Goal: Task Accomplishment & Management: Complete application form

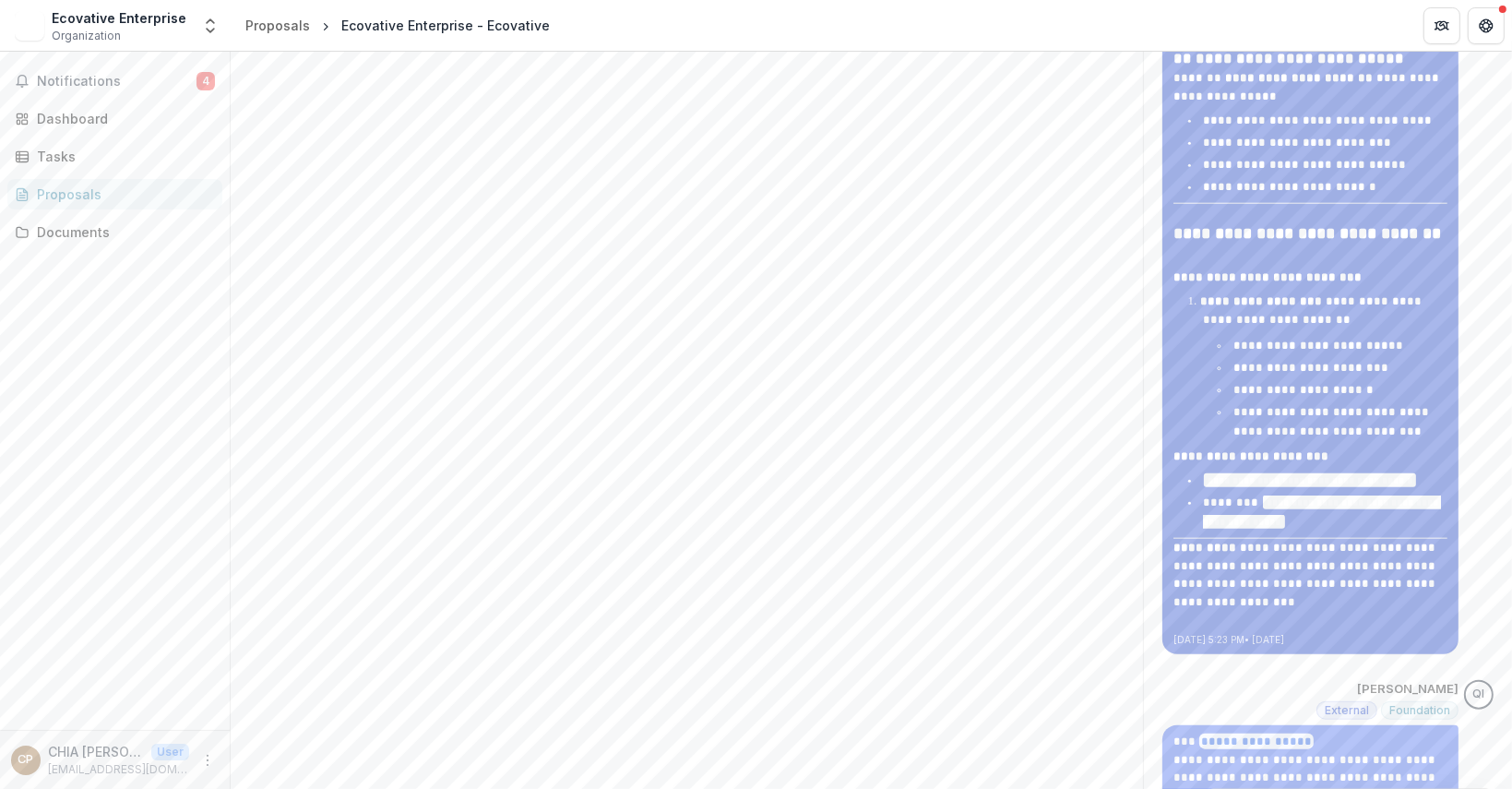
scroll to position [2121, 0]
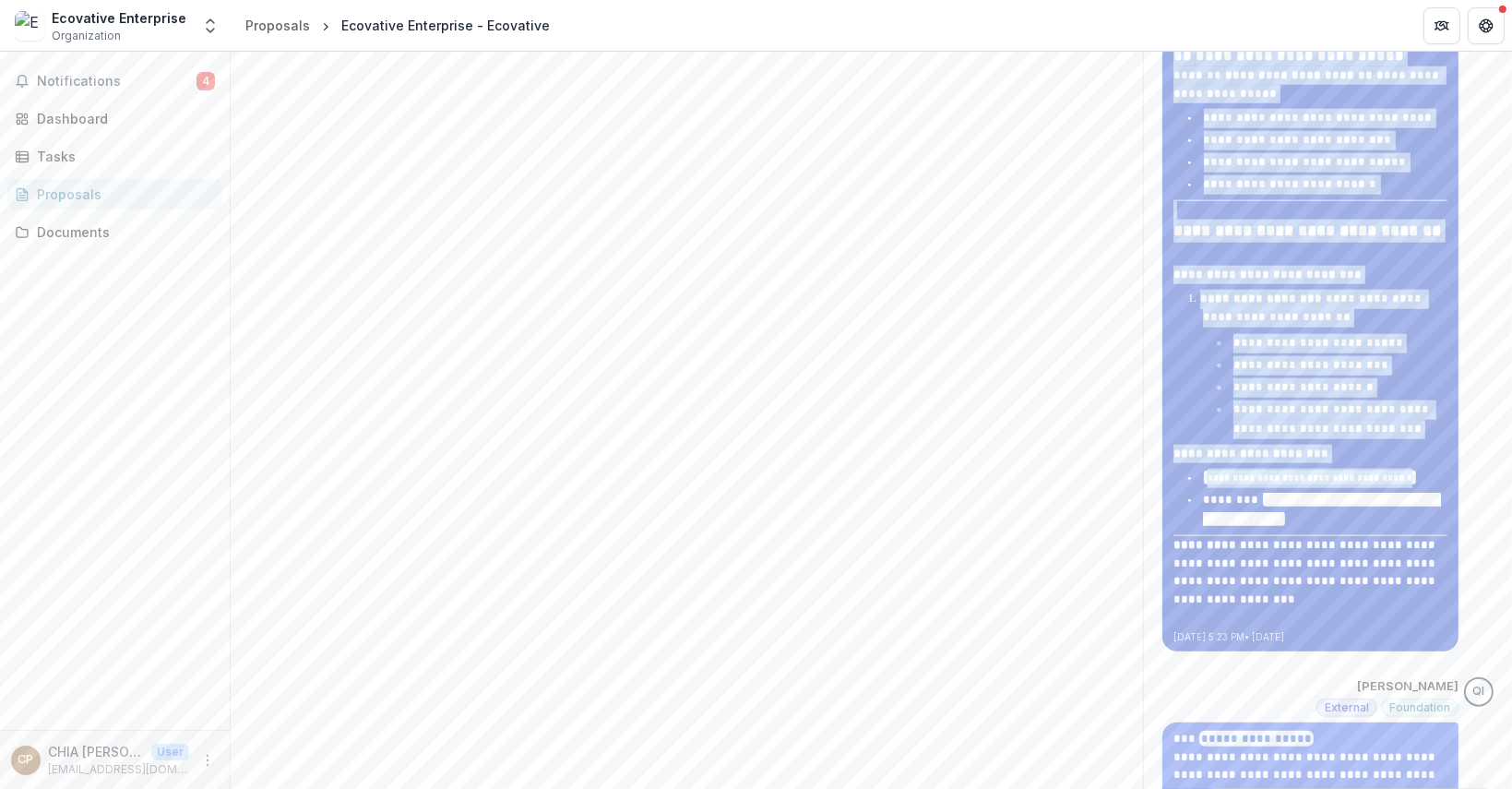
drag, startPoint x: 1394, startPoint y: 378, endPoint x: 1406, endPoint y: 386, distance: 14.4
click at [1406, 468] on li "**********" at bounding box center [1319, 478] width 256 height 19
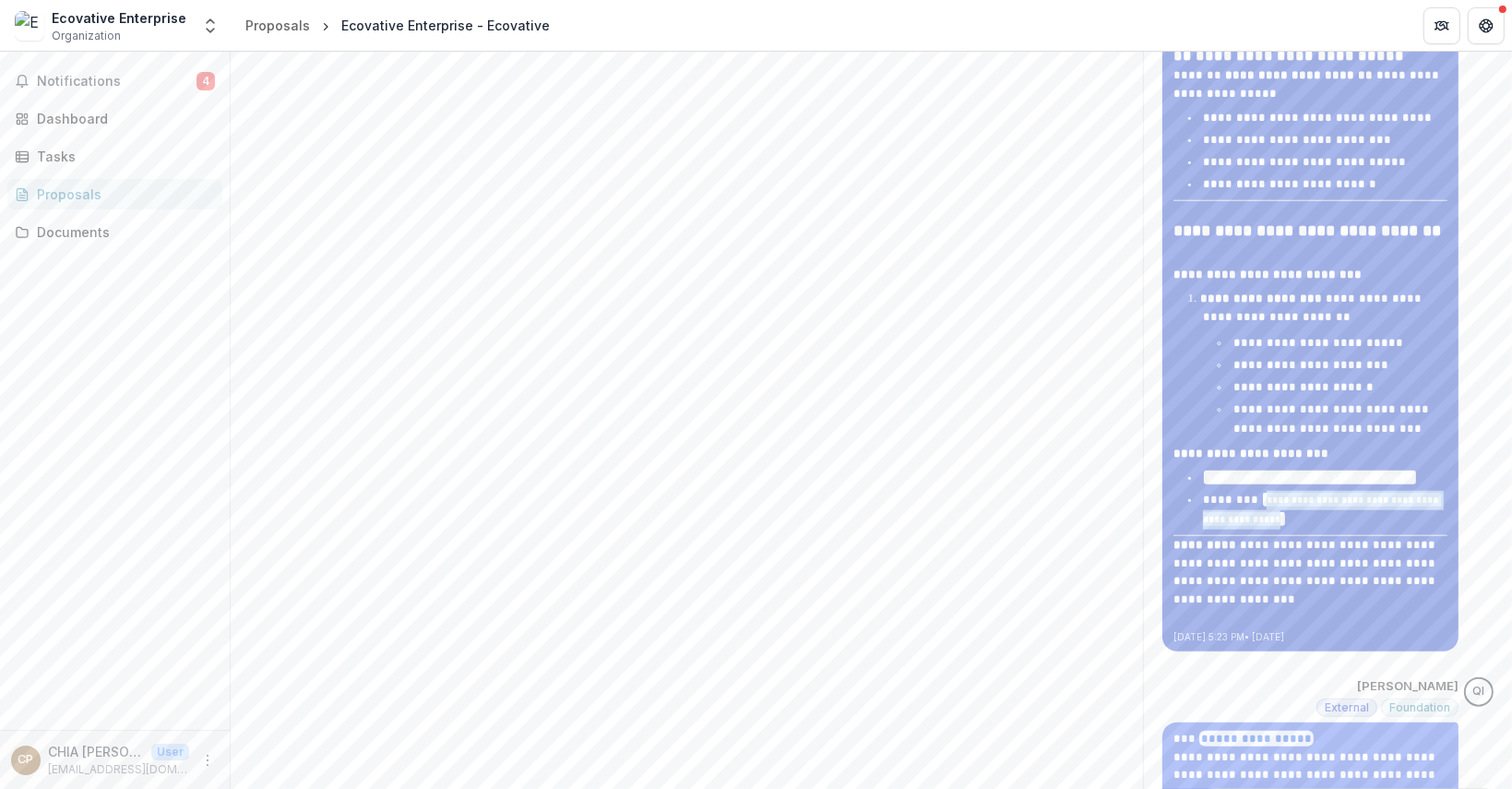
drag, startPoint x: 1435, startPoint y: 432, endPoint x: 1192, endPoint y: 416, distance: 243.5
click at [1191, 491] on li "**********" at bounding box center [1319, 510] width 256 height 39
drag, startPoint x: 1321, startPoint y: 369, endPoint x: 1413, endPoint y: 389, distance: 94.1
click at [1413, 468] on li "**********" at bounding box center [1319, 478] width 256 height 19
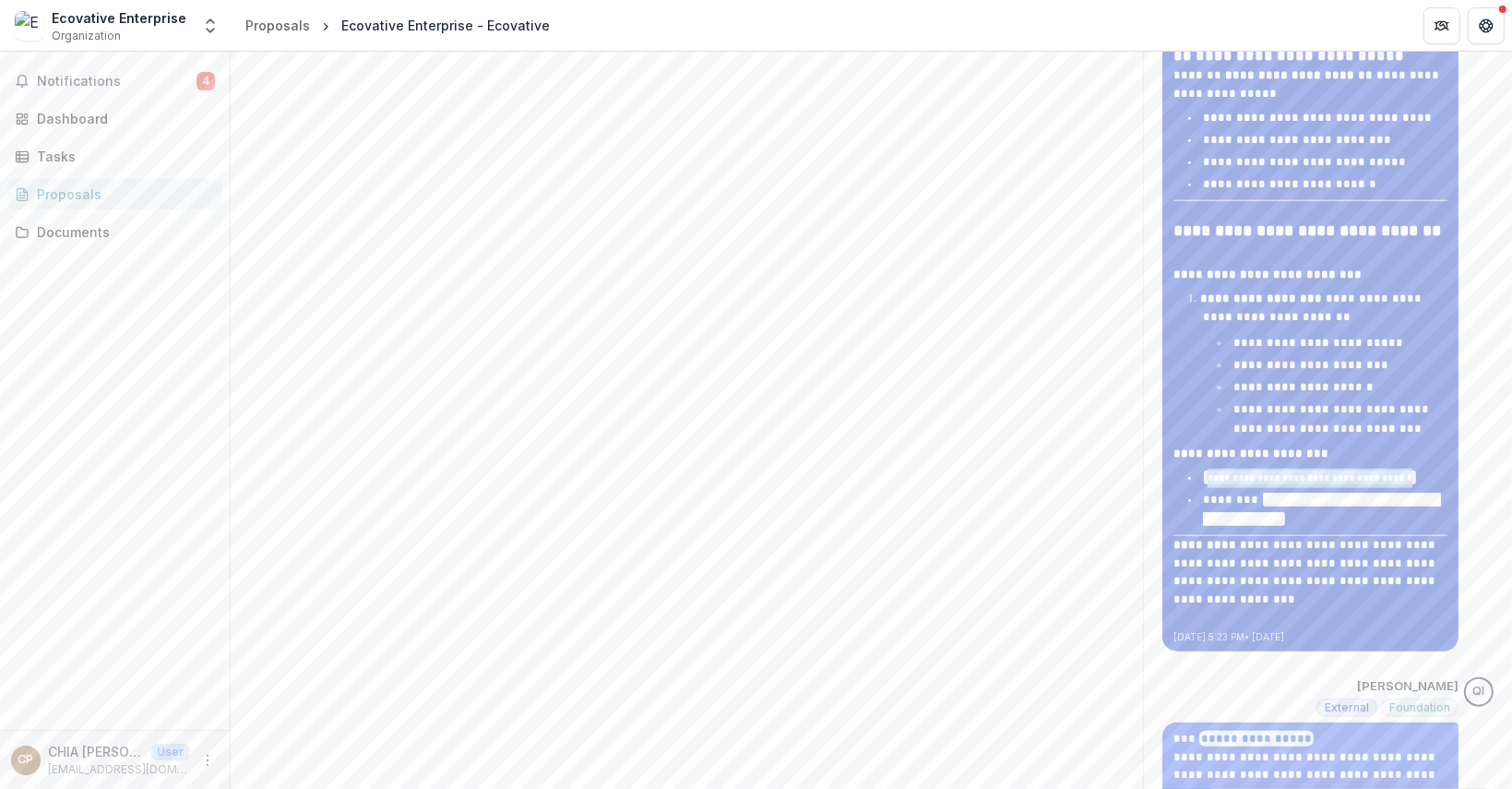
click at [1413, 468] on li "**********" at bounding box center [1319, 478] width 256 height 19
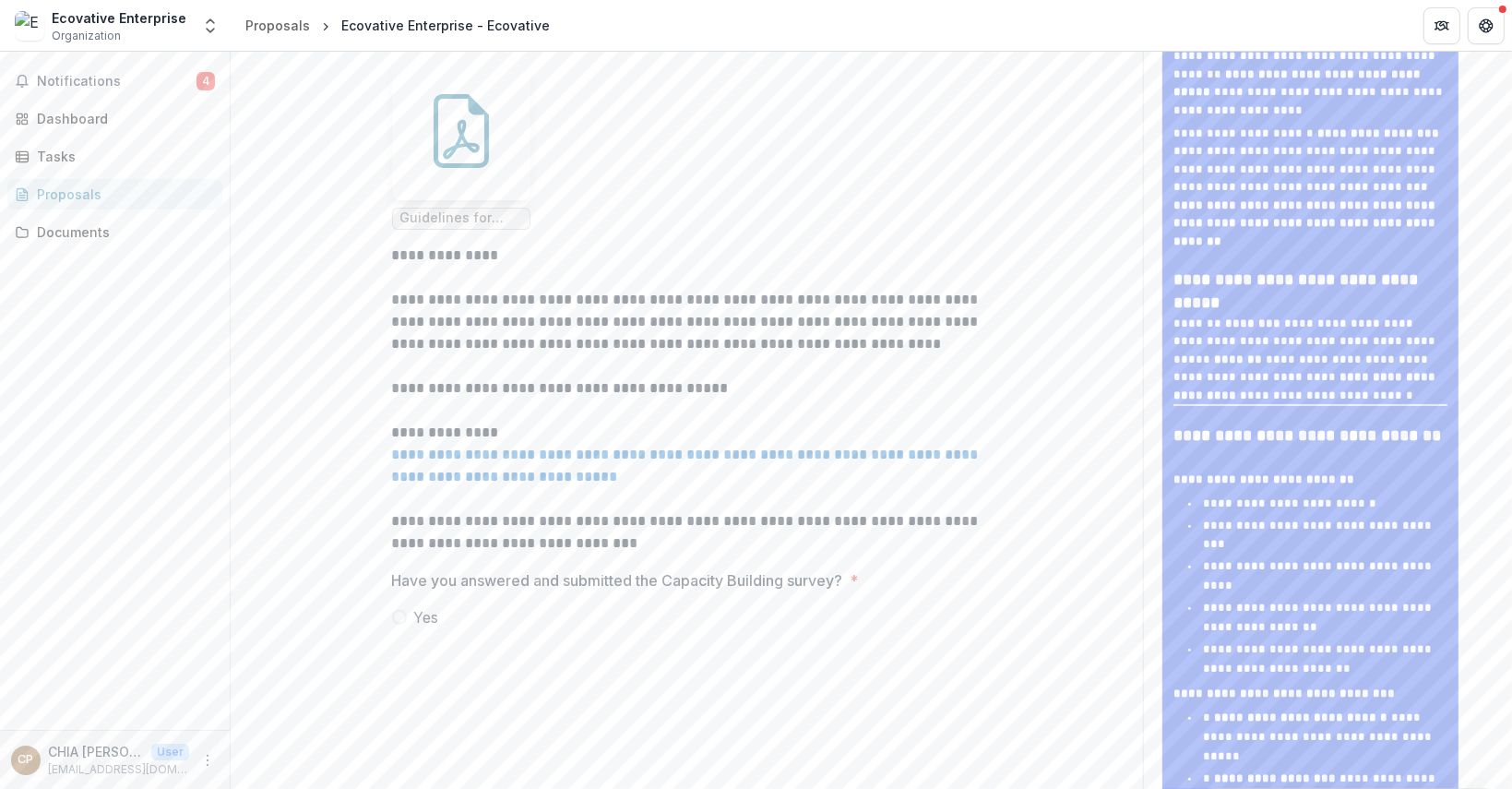
scroll to position [553, 0]
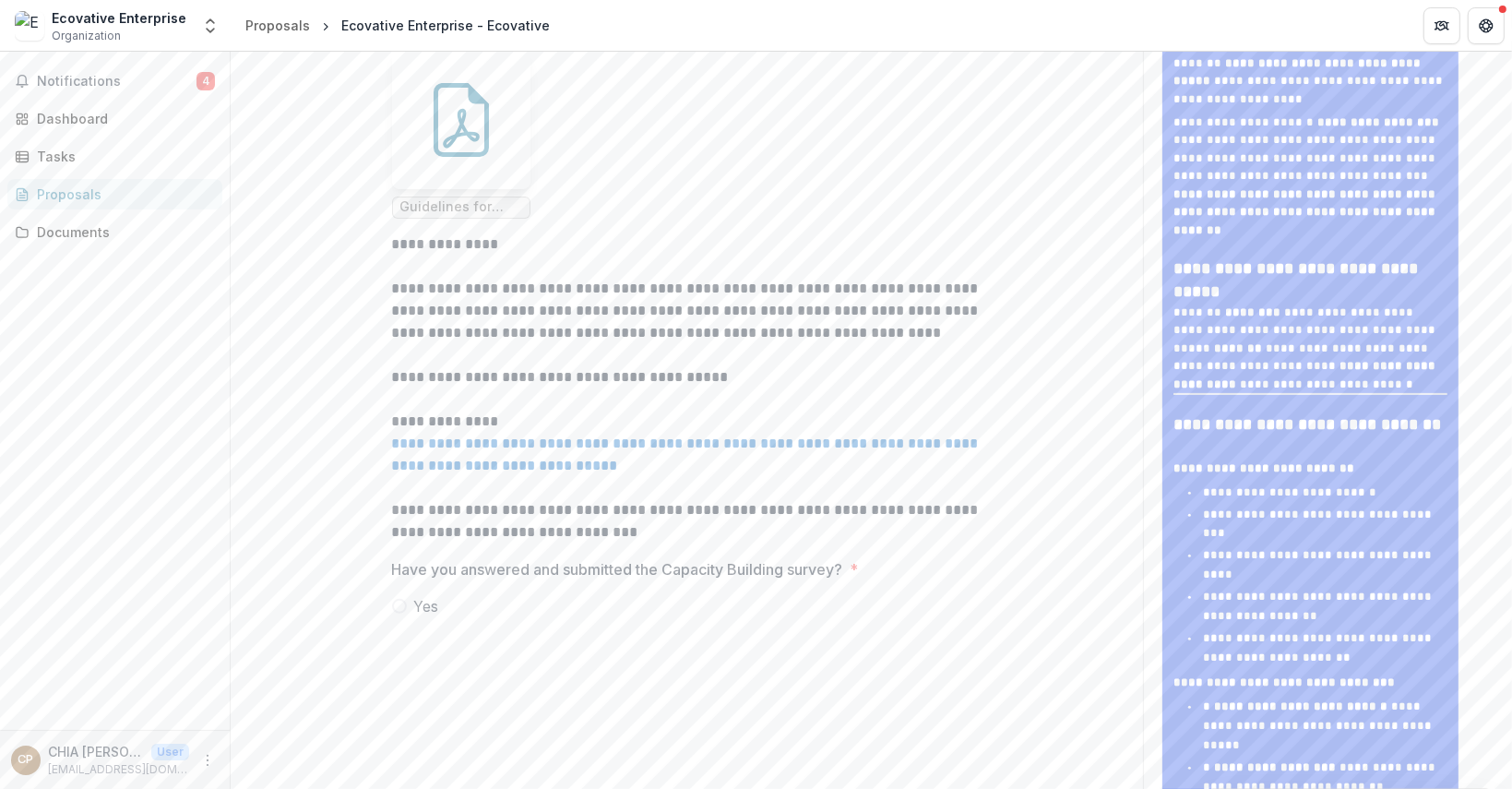
click at [647, 477] on p "**********" at bounding box center [687, 455] width 590 height 45
click at [647, 472] on link "**********" at bounding box center [687, 454] width 590 height 36
click at [433, 617] on span "Yes" at bounding box center [427, 605] width 25 height 22
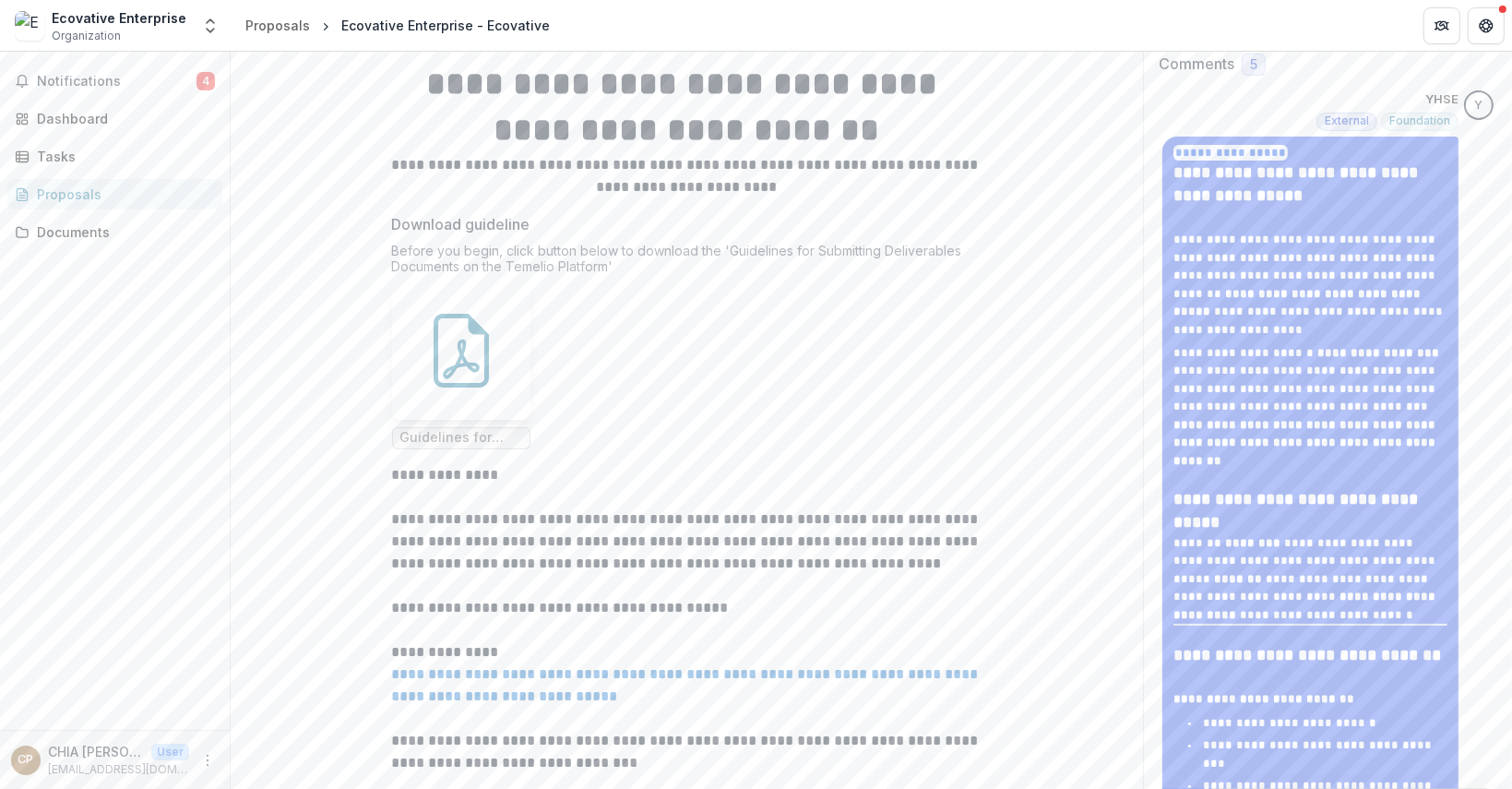
scroll to position [369, 0]
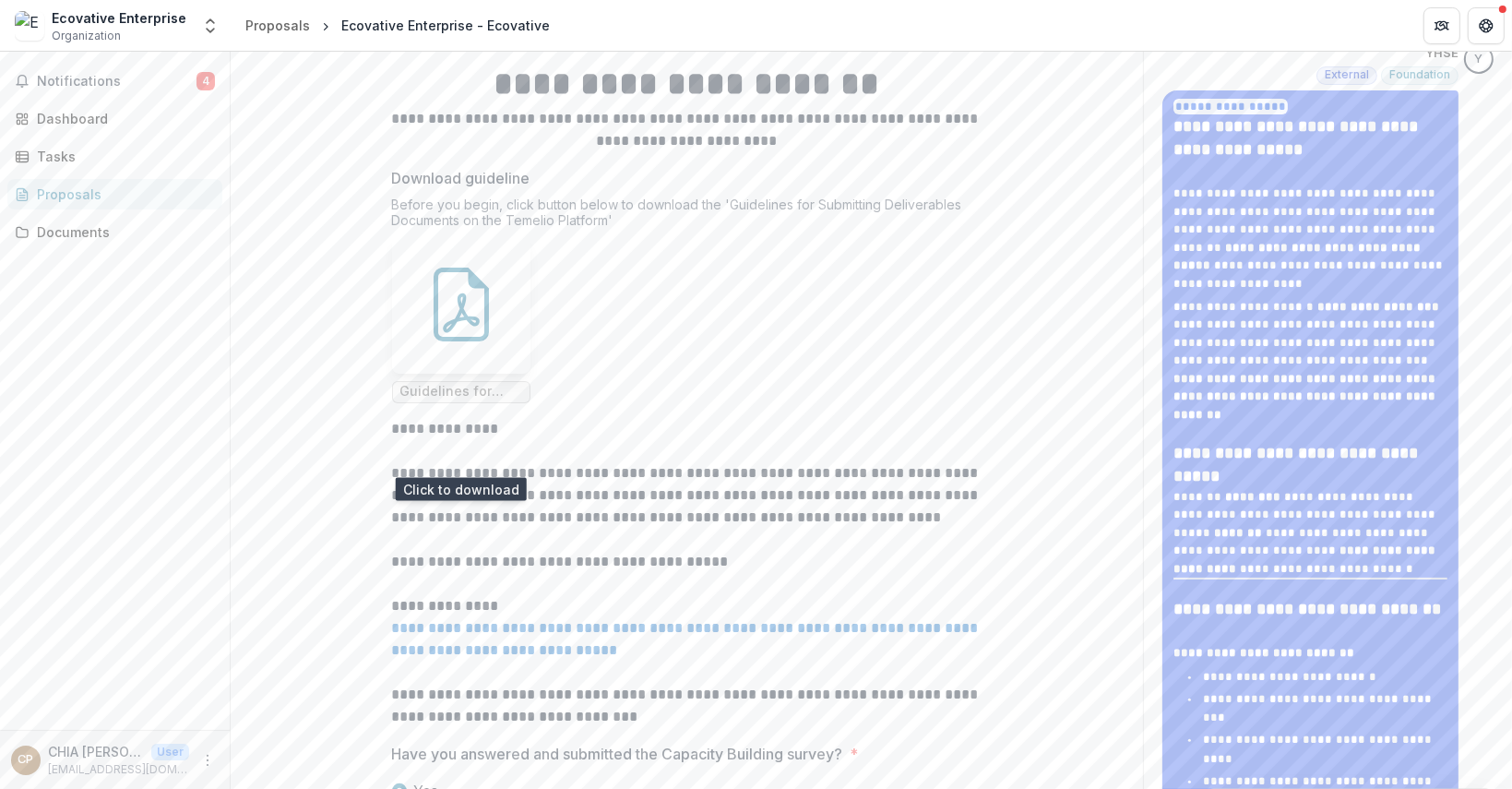
click at [483, 342] on icon at bounding box center [461, 305] width 55 height 74
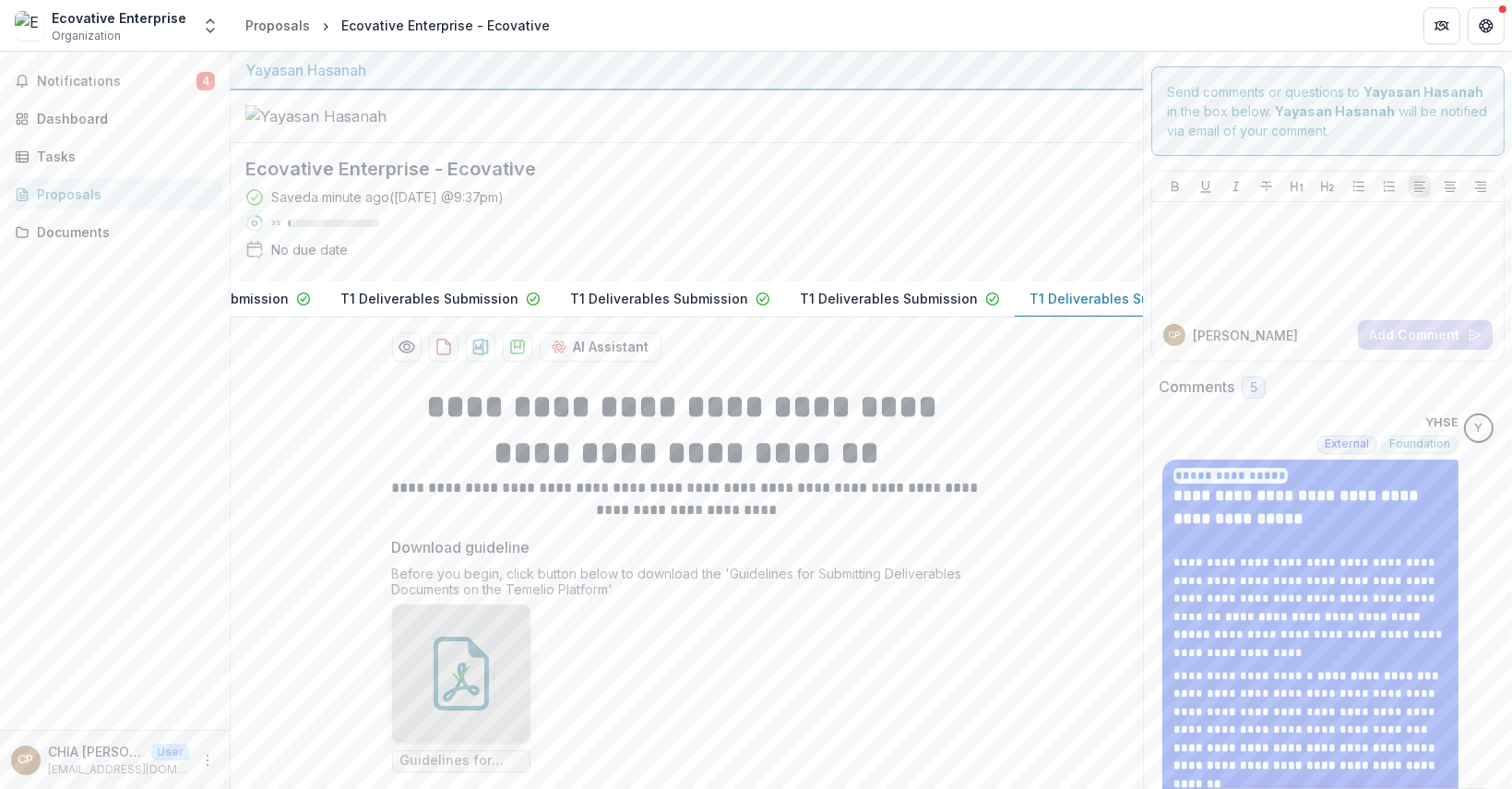
scroll to position [0, 475]
click at [1025, 308] on p "T1 Deliverables Submission" at bounding box center [1038, 298] width 178 height 19
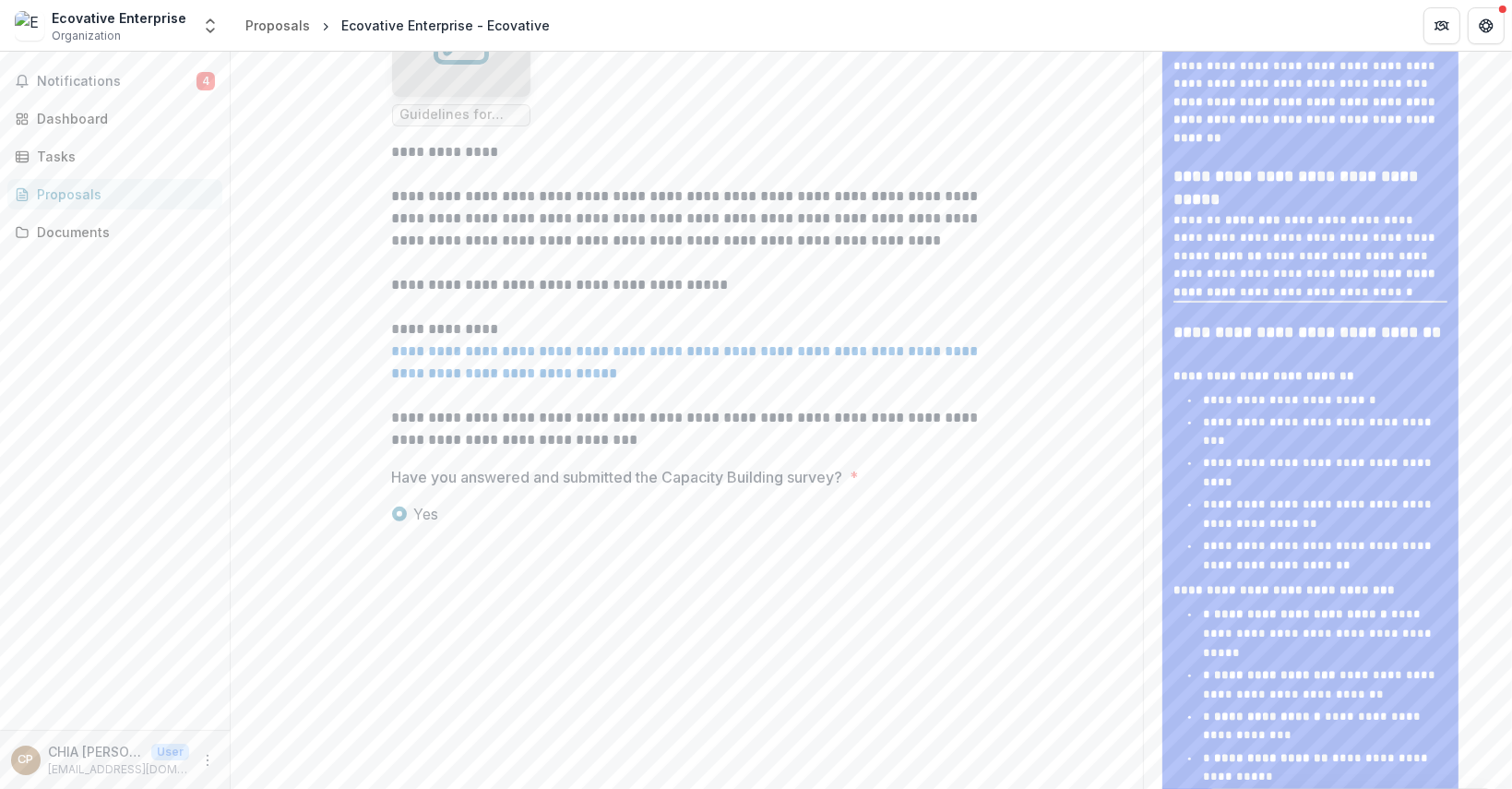
scroll to position [0, 0]
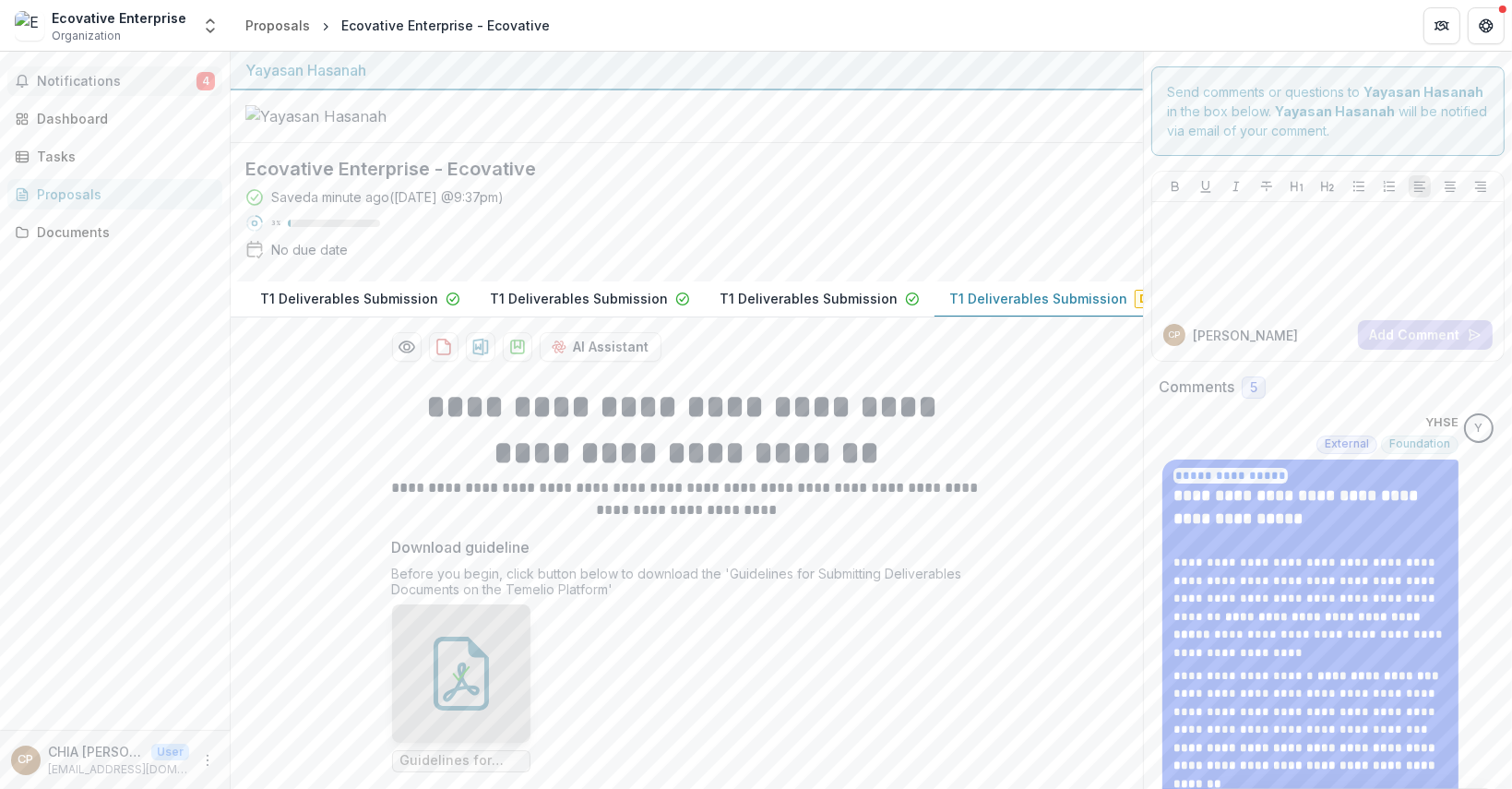
click at [150, 74] on span "Notifications" at bounding box center [117, 82] width 160 height 15
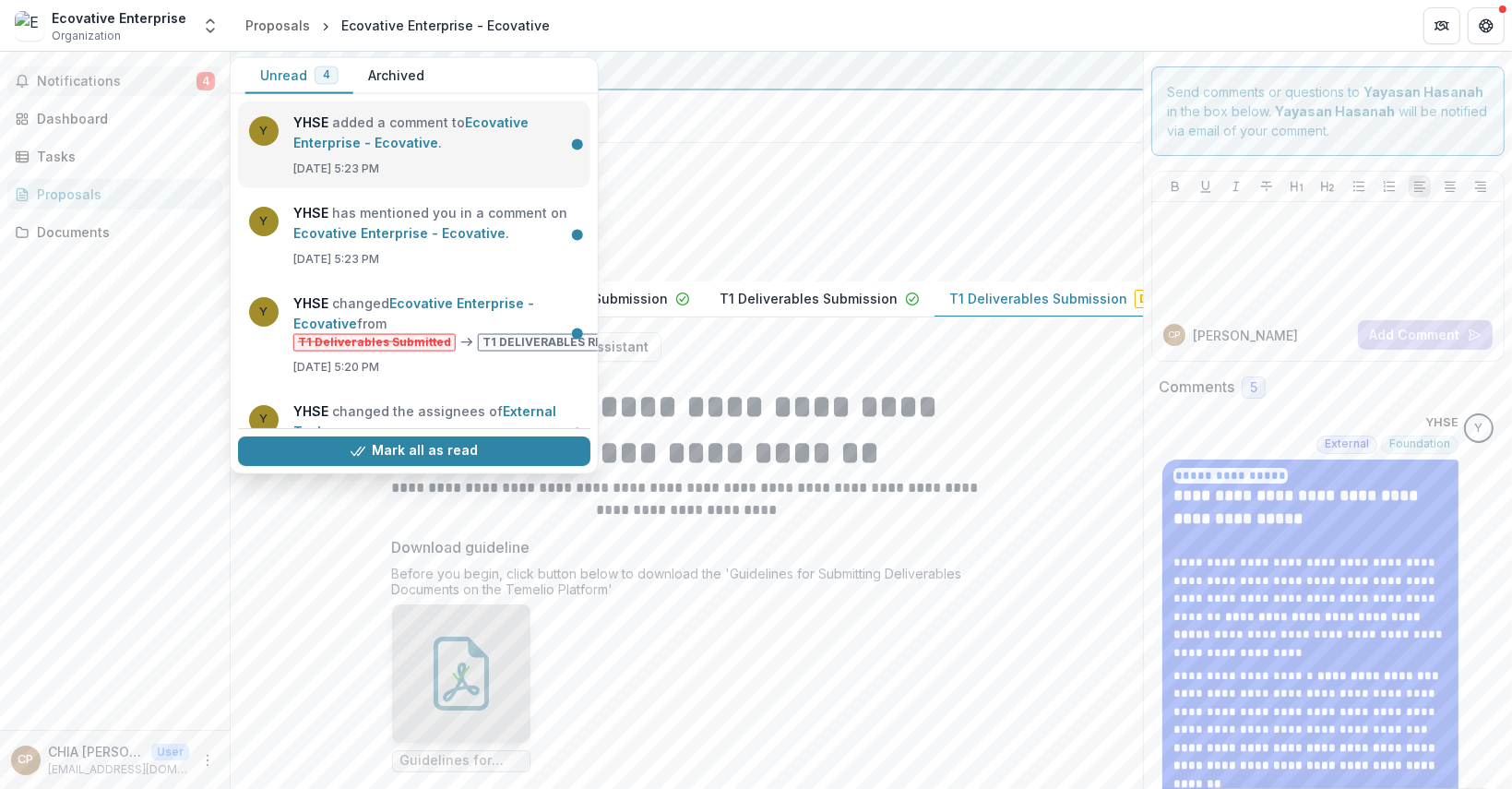
click at [479, 150] on link "Ecovative Enterprise - Ecovative" at bounding box center [410, 132] width 235 height 36
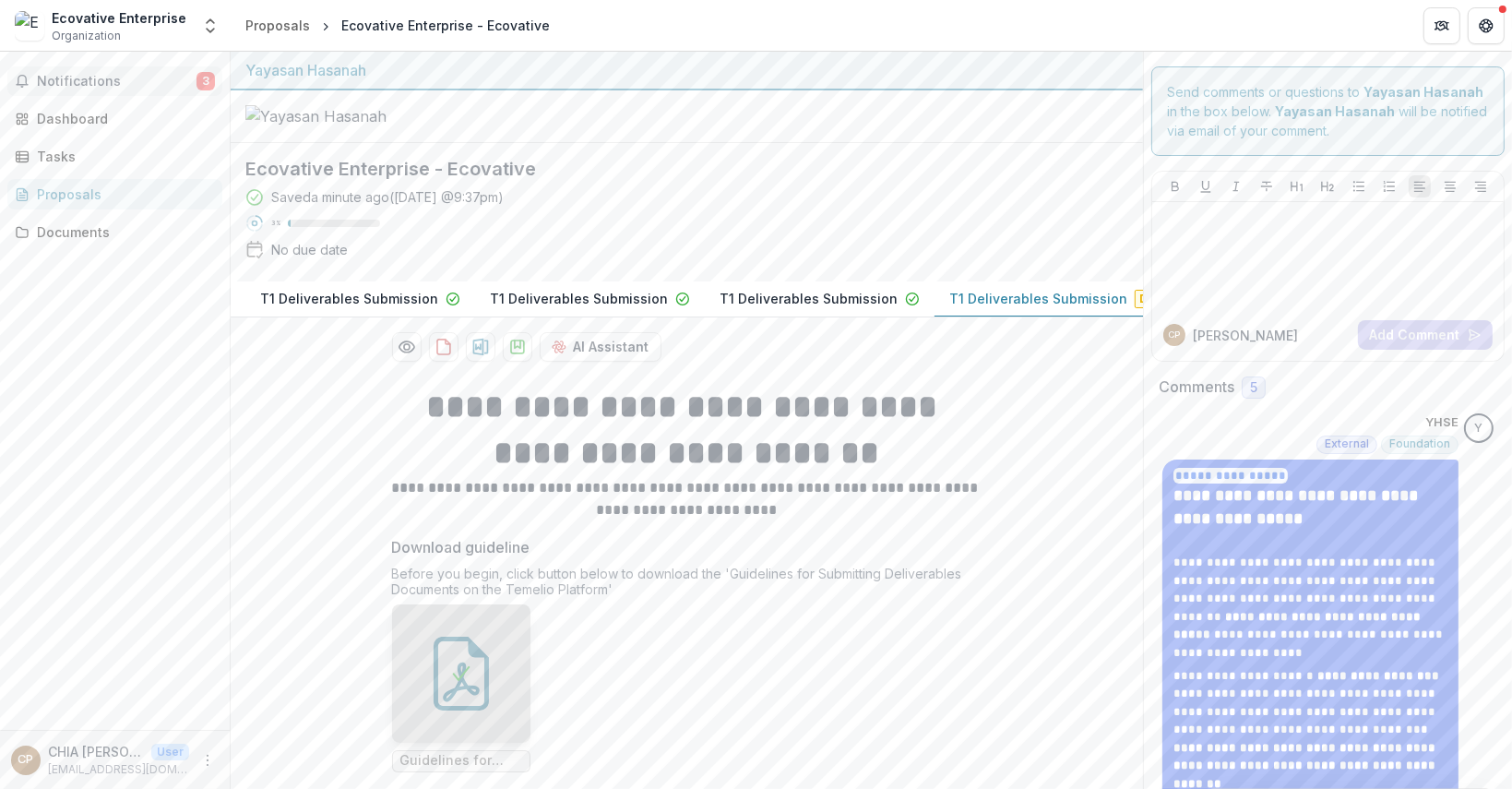
click at [163, 87] on span "Notifications" at bounding box center [117, 82] width 160 height 15
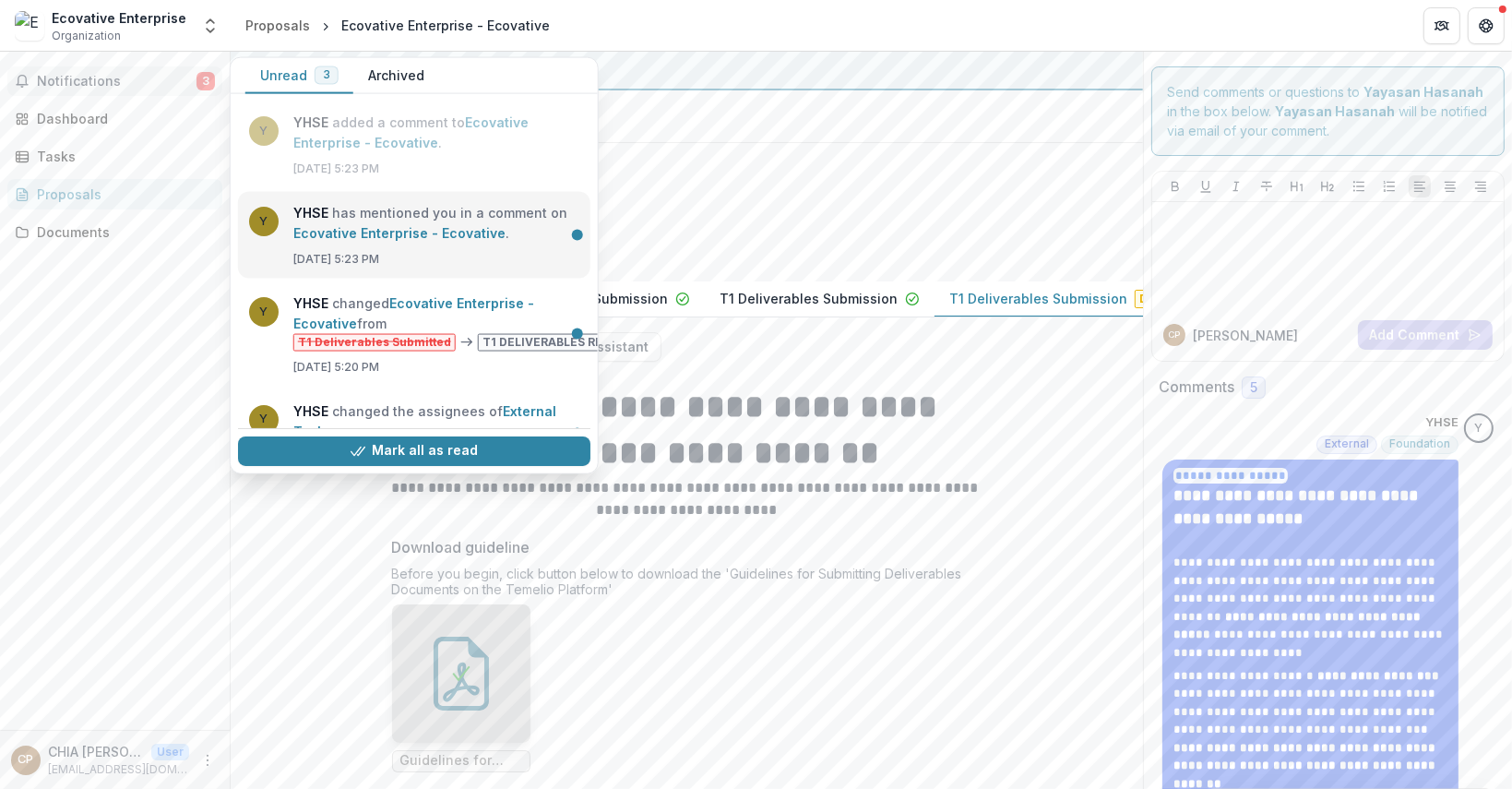
click at [355, 241] on link "Ecovative Enterprise - Ecovative" at bounding box center [399, 232] width 212 height 15
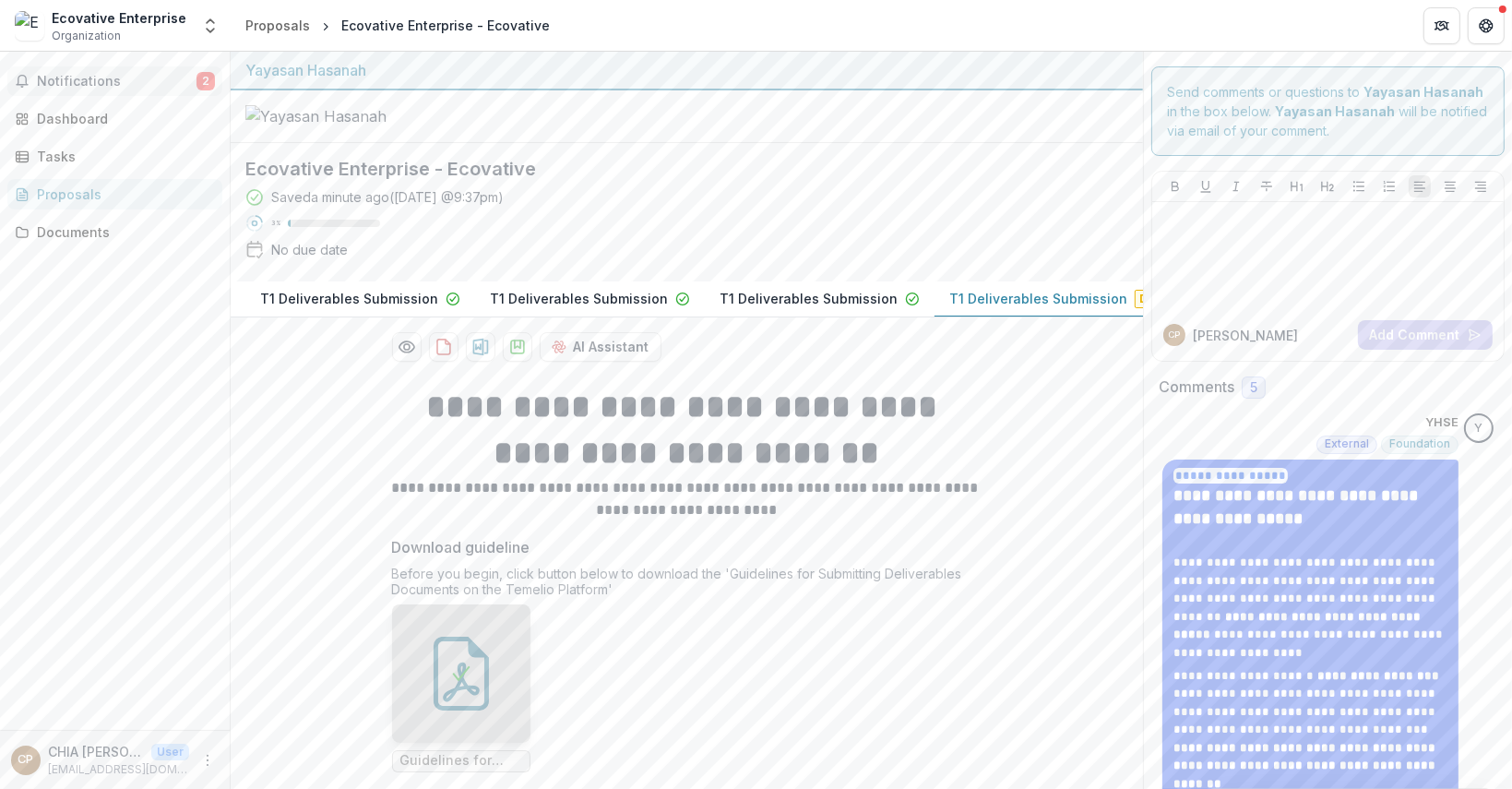
click at [85, 88] on span "Notifications" at bounding box center [117, 82] width 160 height 15
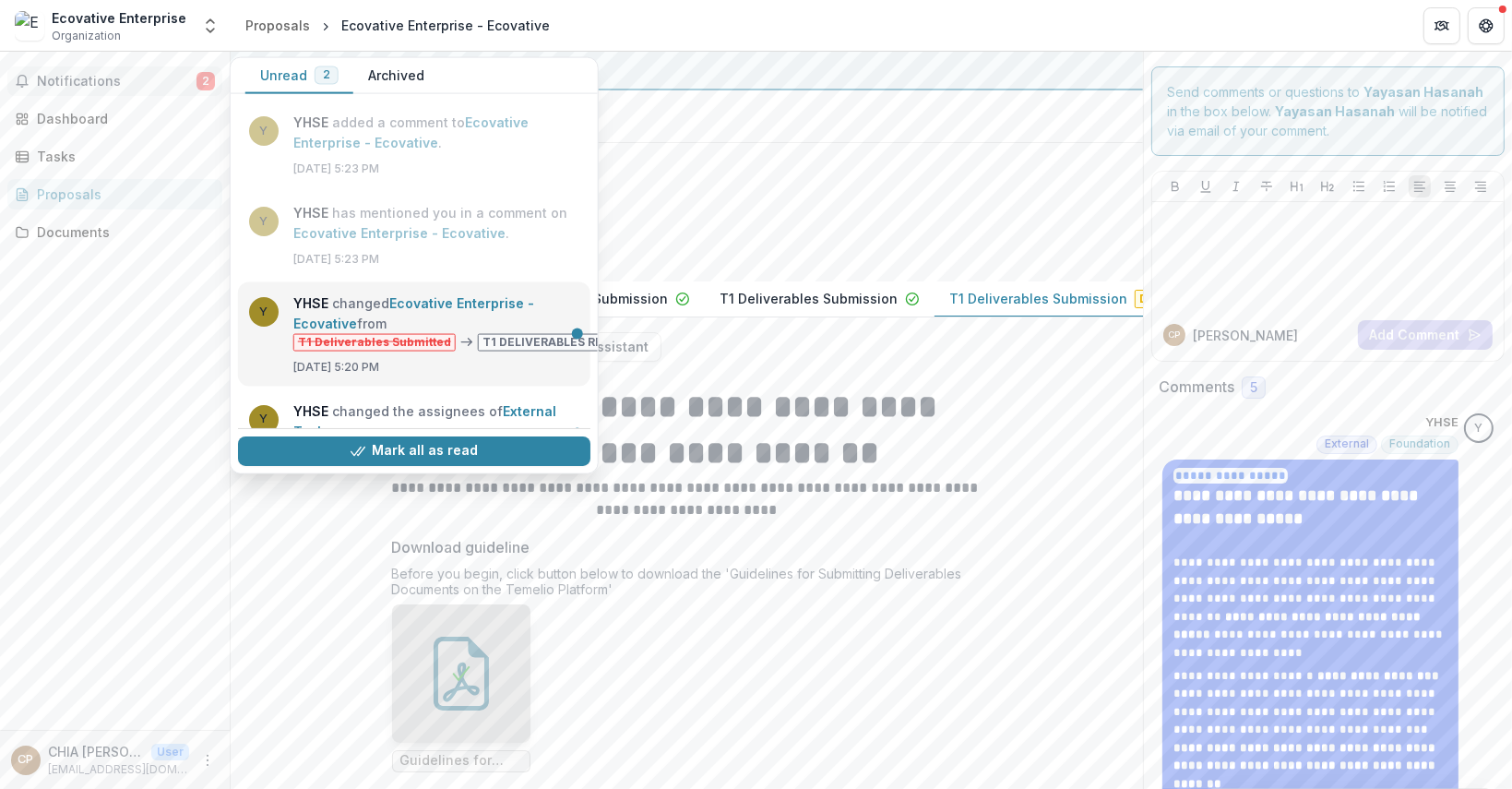
click at [306, 296] on link "Ecovative Enterprise - Ecovative" at bounding box center [413, 313] width 241 height 36
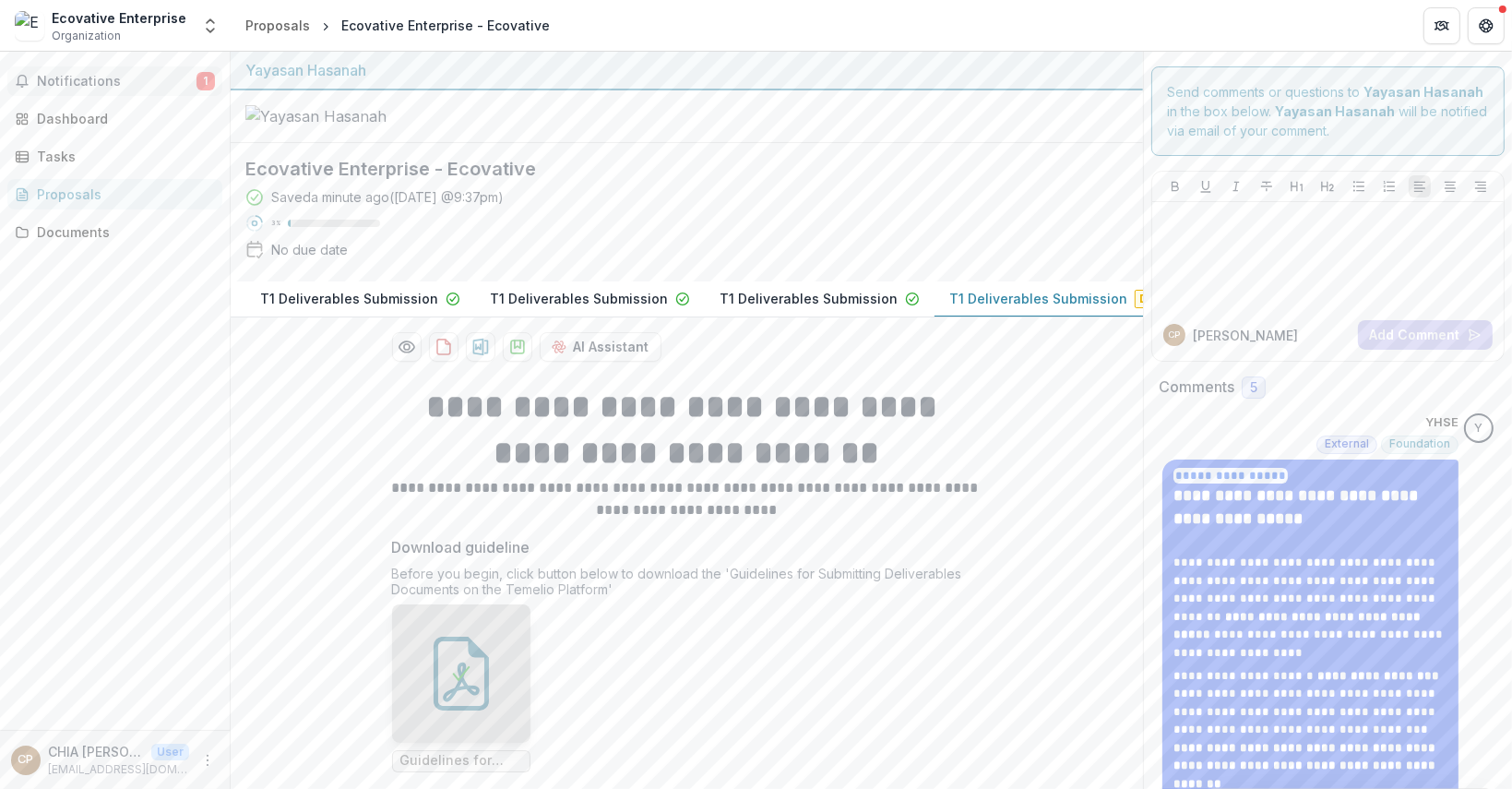
click at [125, 70] on button "Notifications 1" at bounding box center [115, 81] width 215 height 30
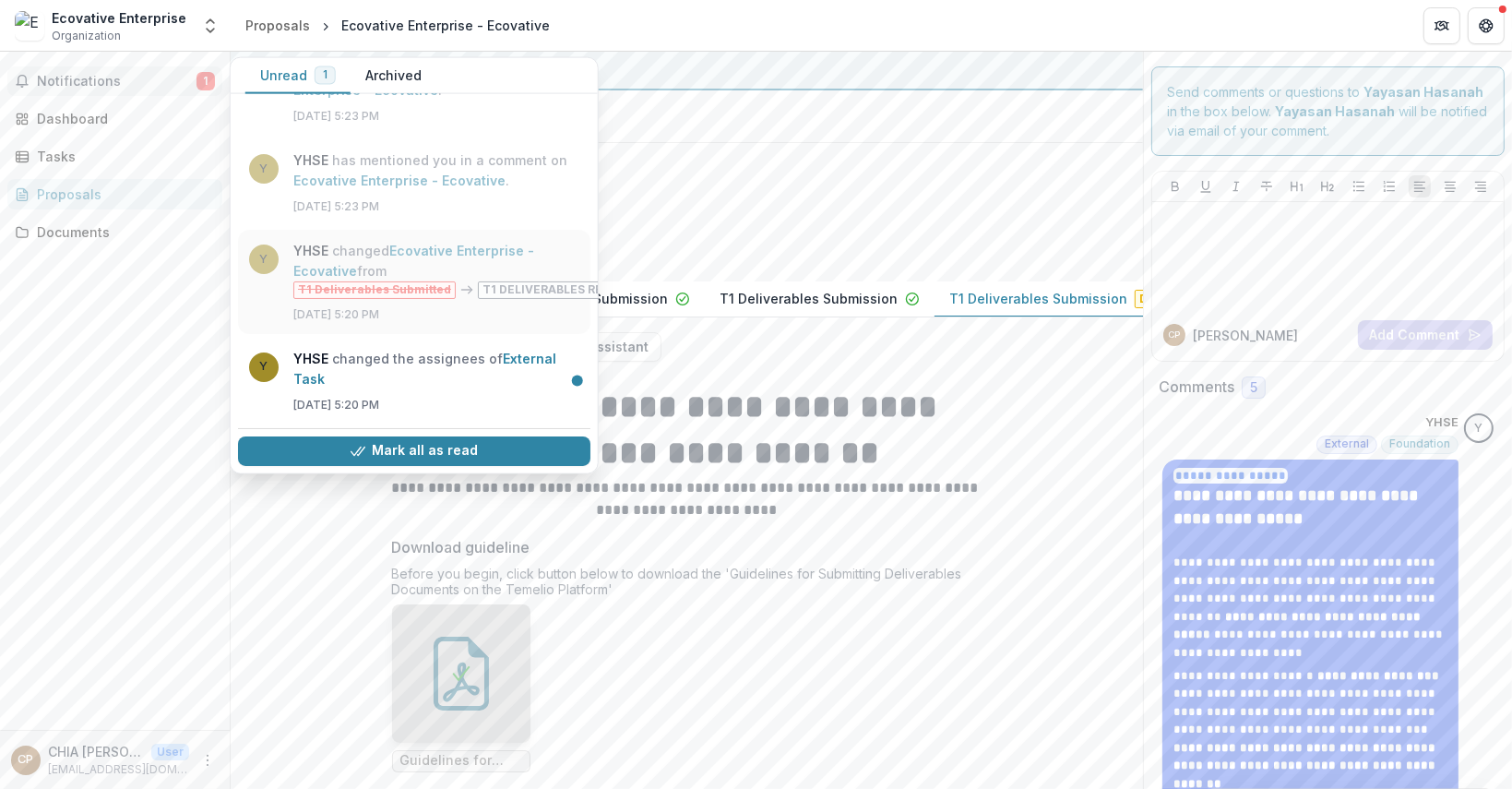
scroll to position [65, 0]
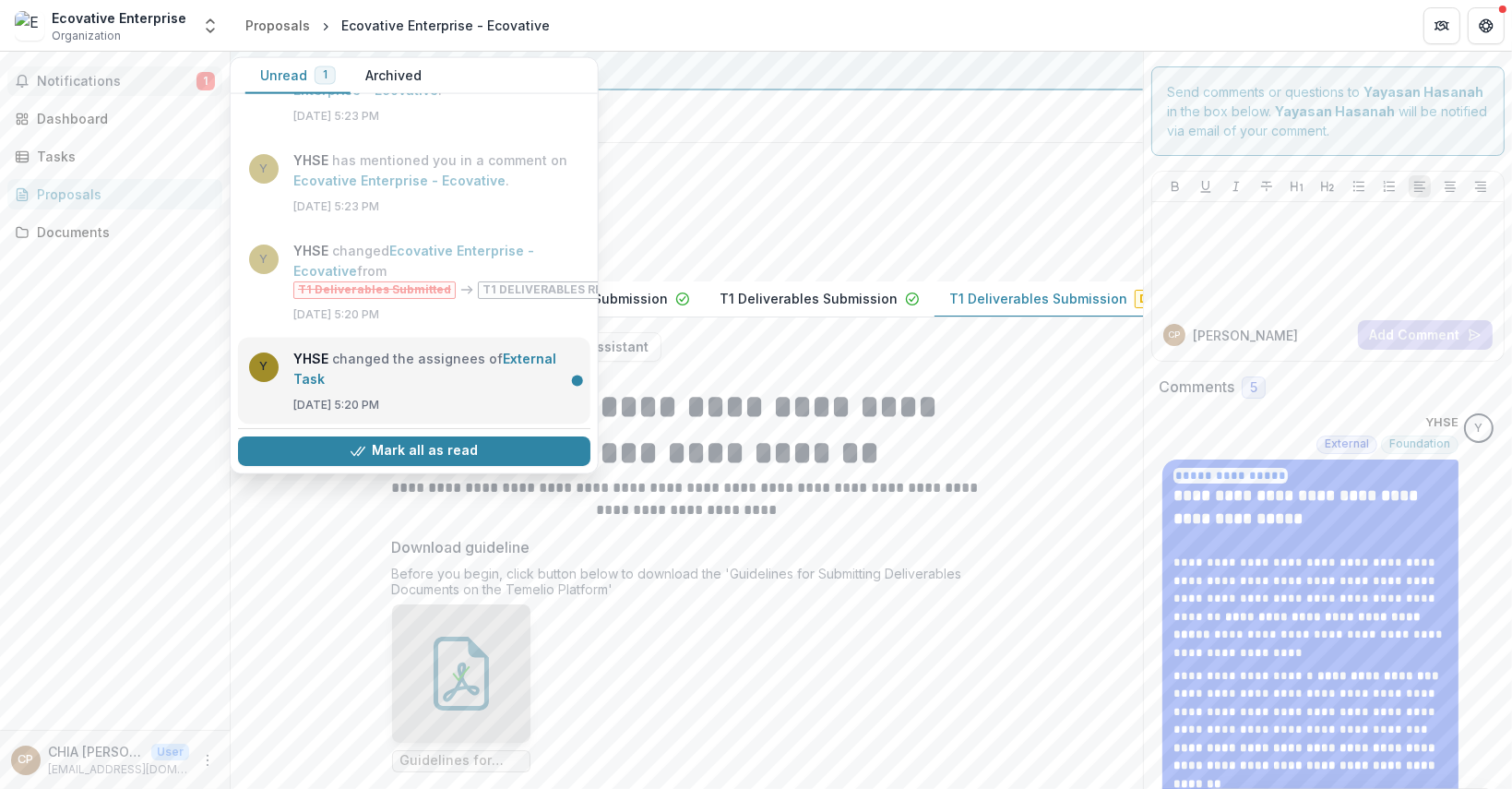
click at [358, 370] on link "External Task" at bounding box center [425, 367] width 263 height 36
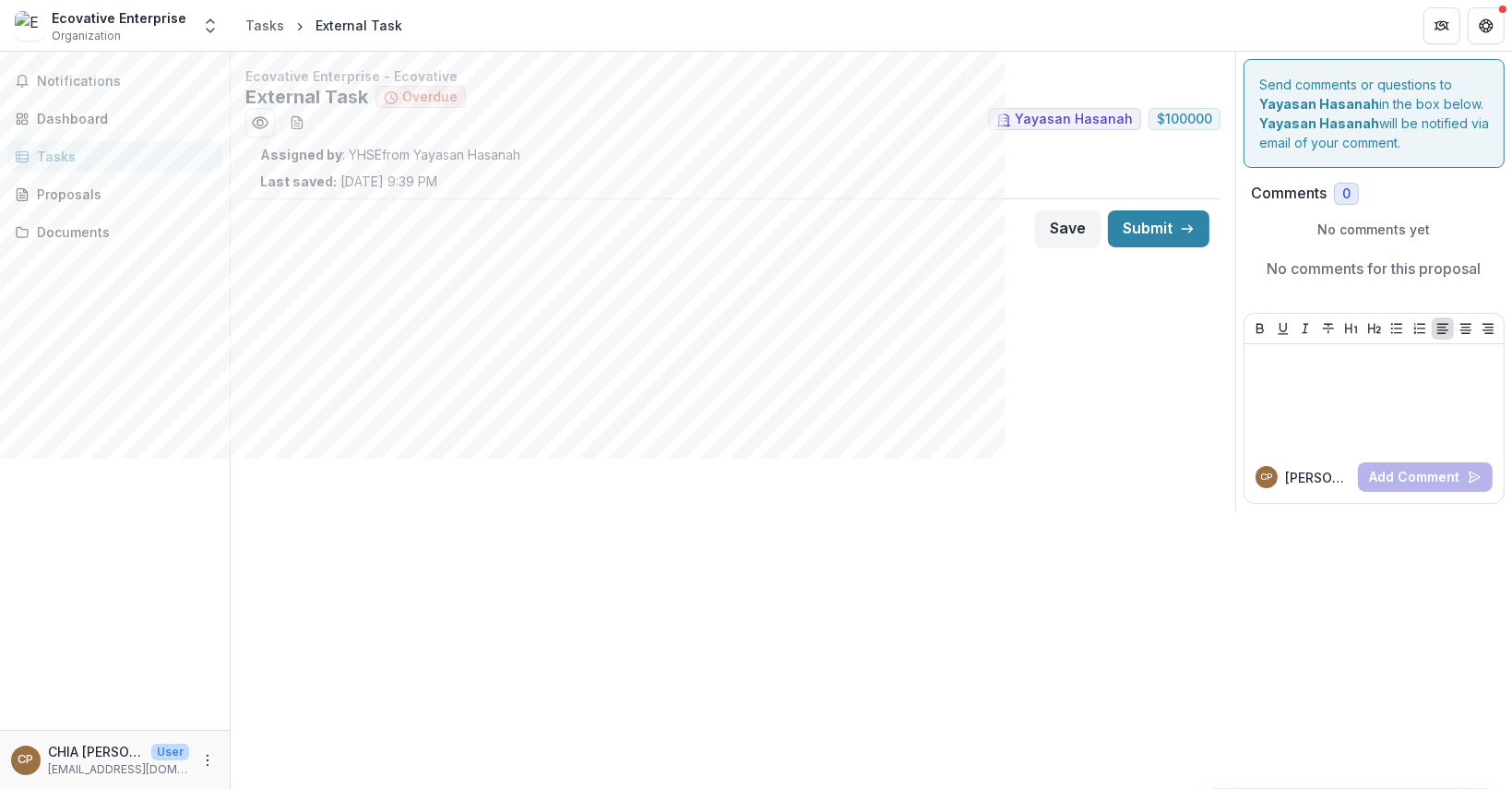
drag, startPoint x: 660, startPoint y: 138, endPoint x: 510, endPoint y: 144, distance: 150.1
click at [658, 137] on div "Ecovative Enterprise - Ecovative External Task Overdue Yayasan Hasanah $ 100000…" at bounding box center [732, 163] width 1005 height 192
click at [262, 128] on icon "Preview 4b9fb8ef-8756-4735-8f45-a95e7d20b26e.pdf" at bounding box center [261, 123] width 15 height 11
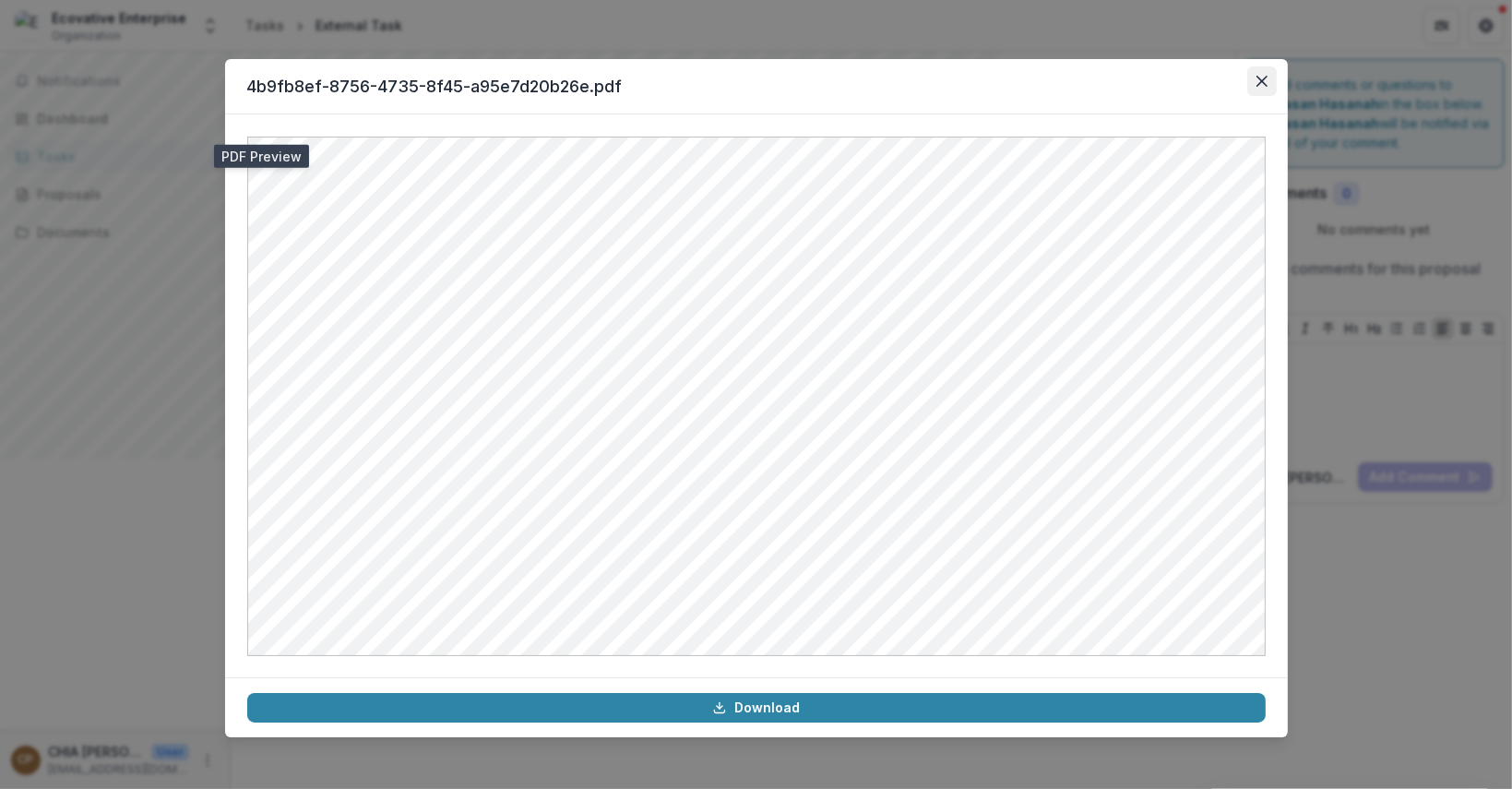
click at [1266, 91] on button "Close" at bounding box center [1262, 81] width 30 height 30
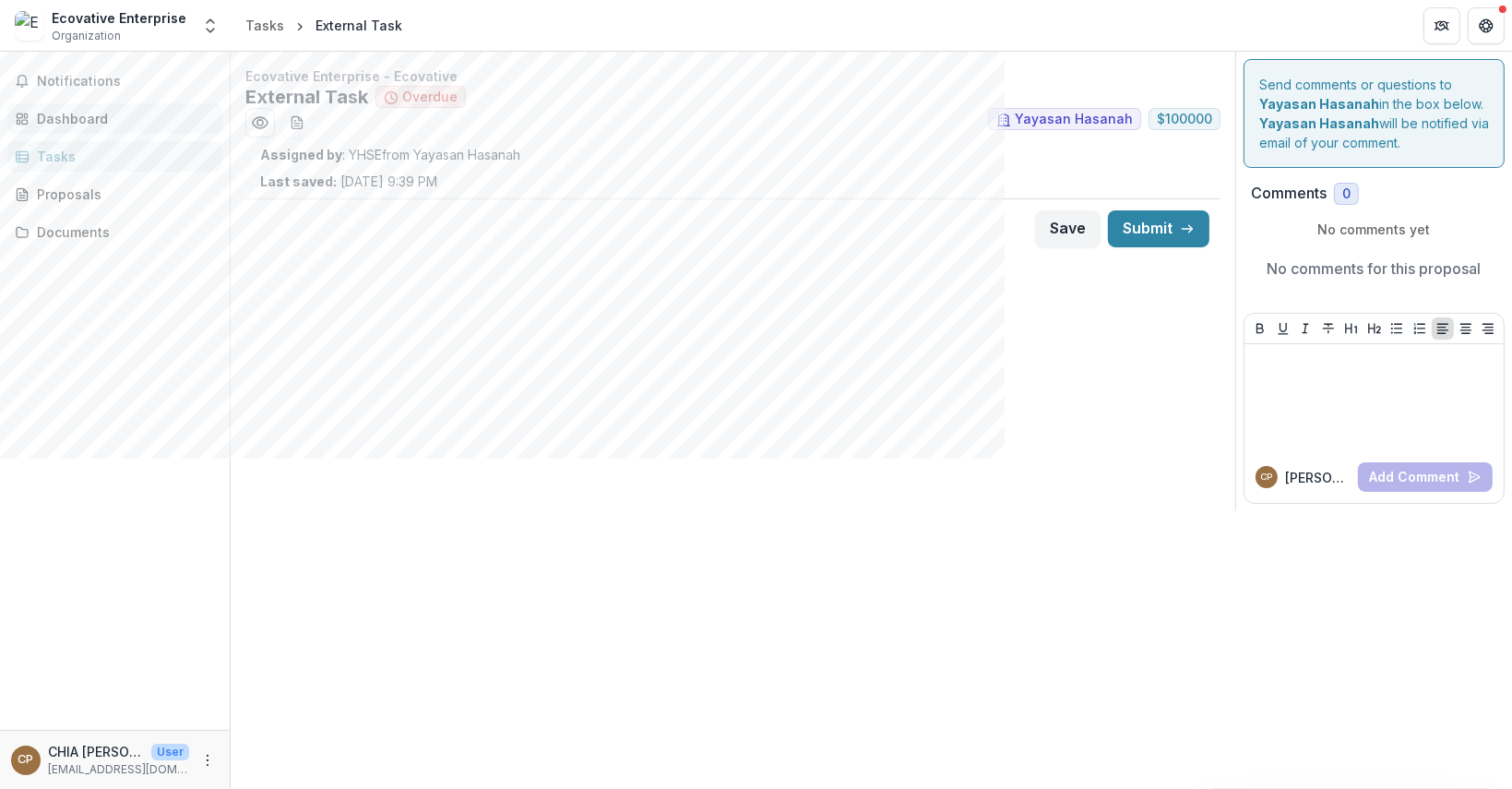
click at [158, 125] on div "Dashboard" at bounding box center [122, 118] width 170 height 19
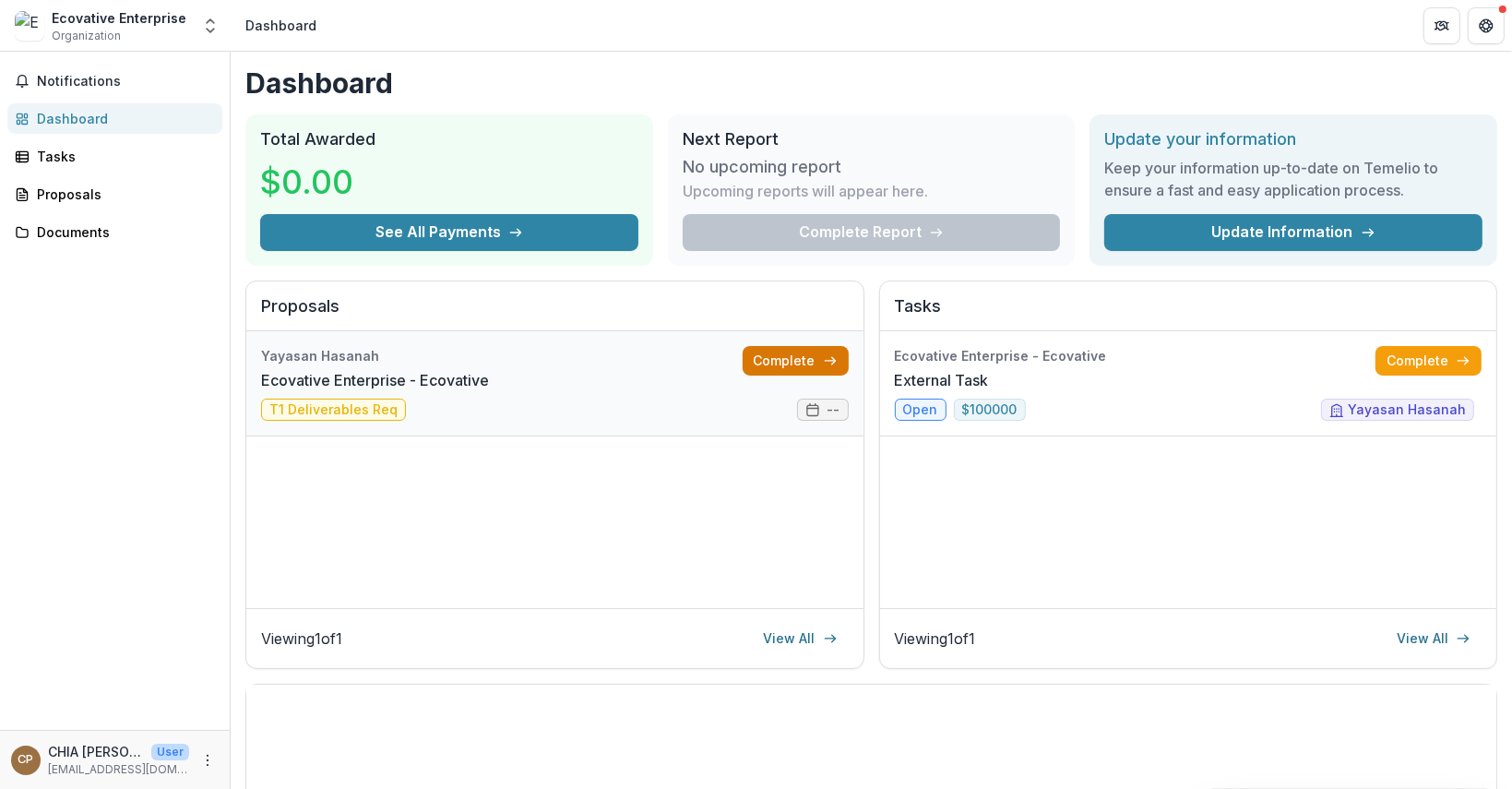
click at [779, 353] on link "Complete" at bounding box center [795, 360] width 106 height 30
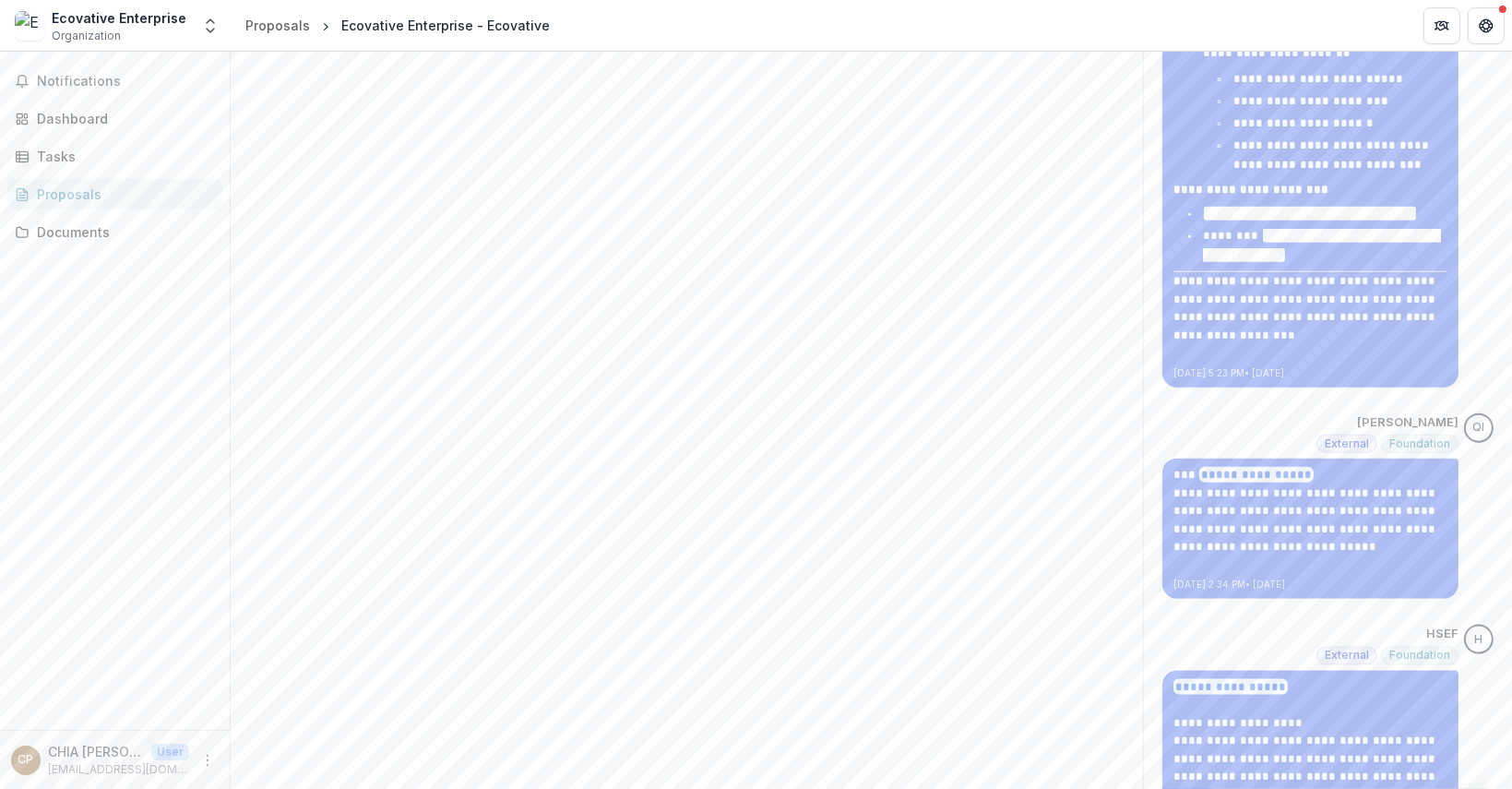
scroll to position [2398, 0]
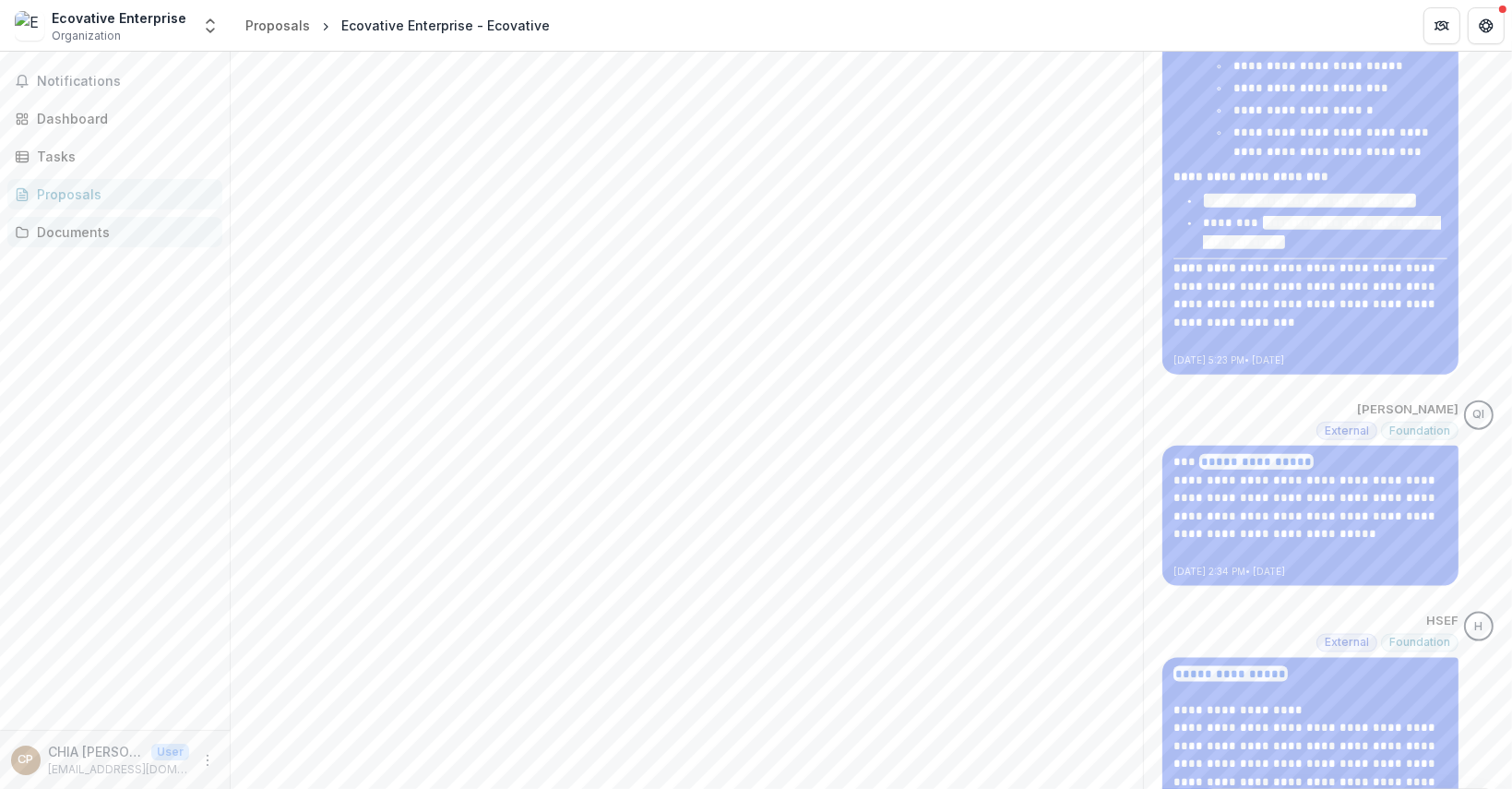
click at [123, 225] on div "Documents" at bounding box center [122, 232] width 170 height 19
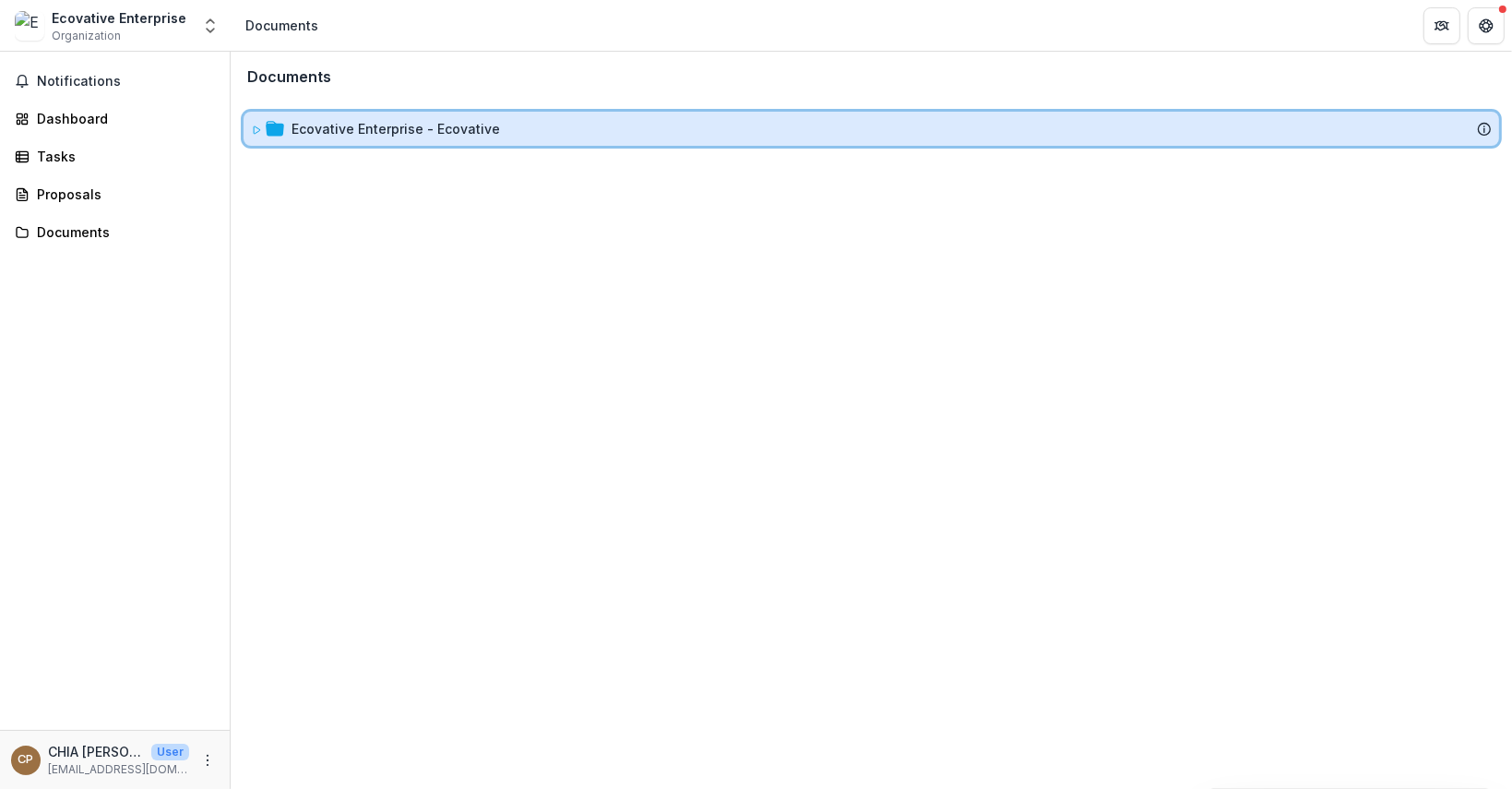
click at [259, 128] on icon at bounding box center [256, 130] width 7 height 8
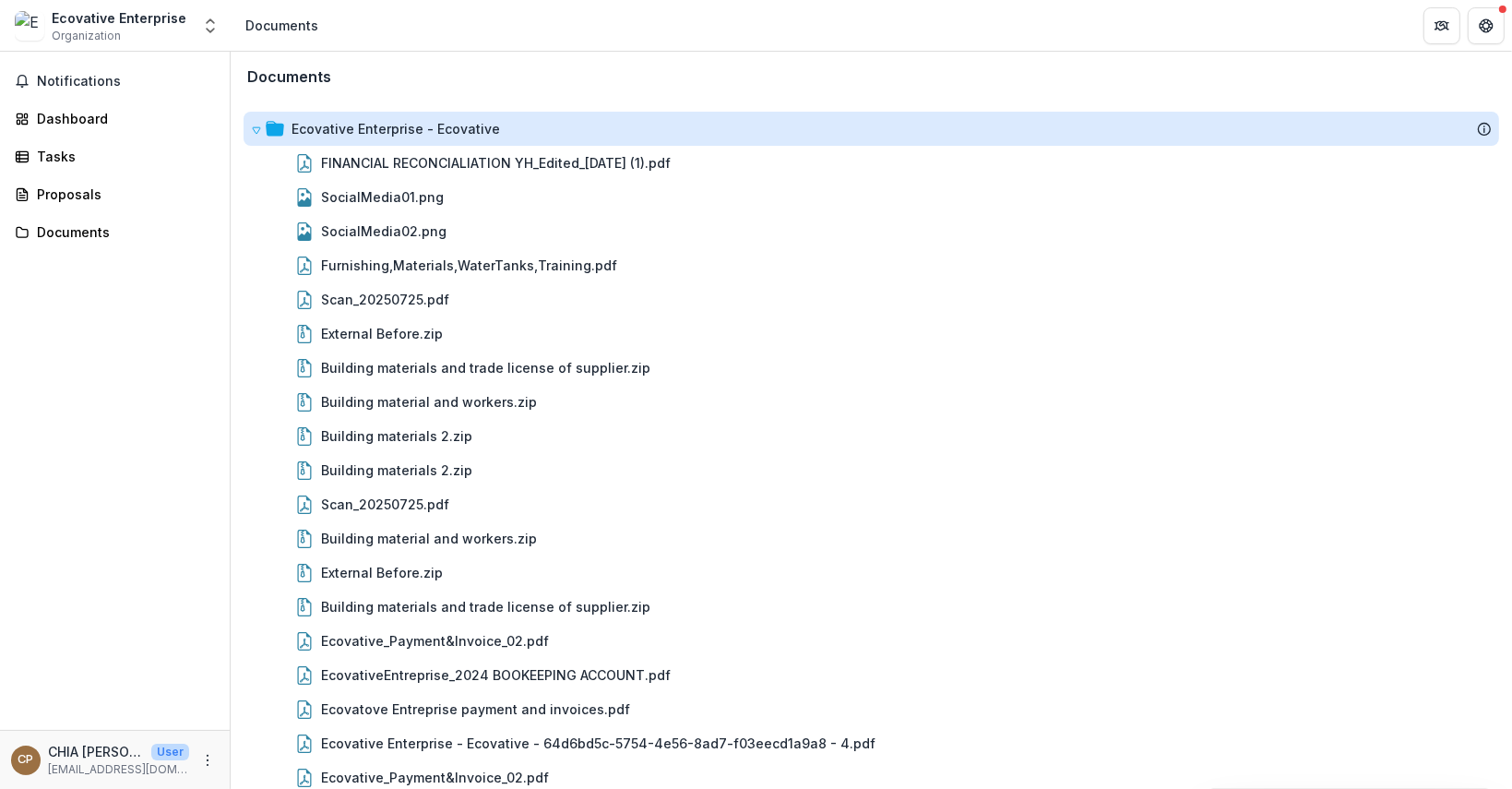
click at [358, 128] on div "Ecovative Enterprise - Ecovative" at bounding box center [395, 128] width 209 height 19
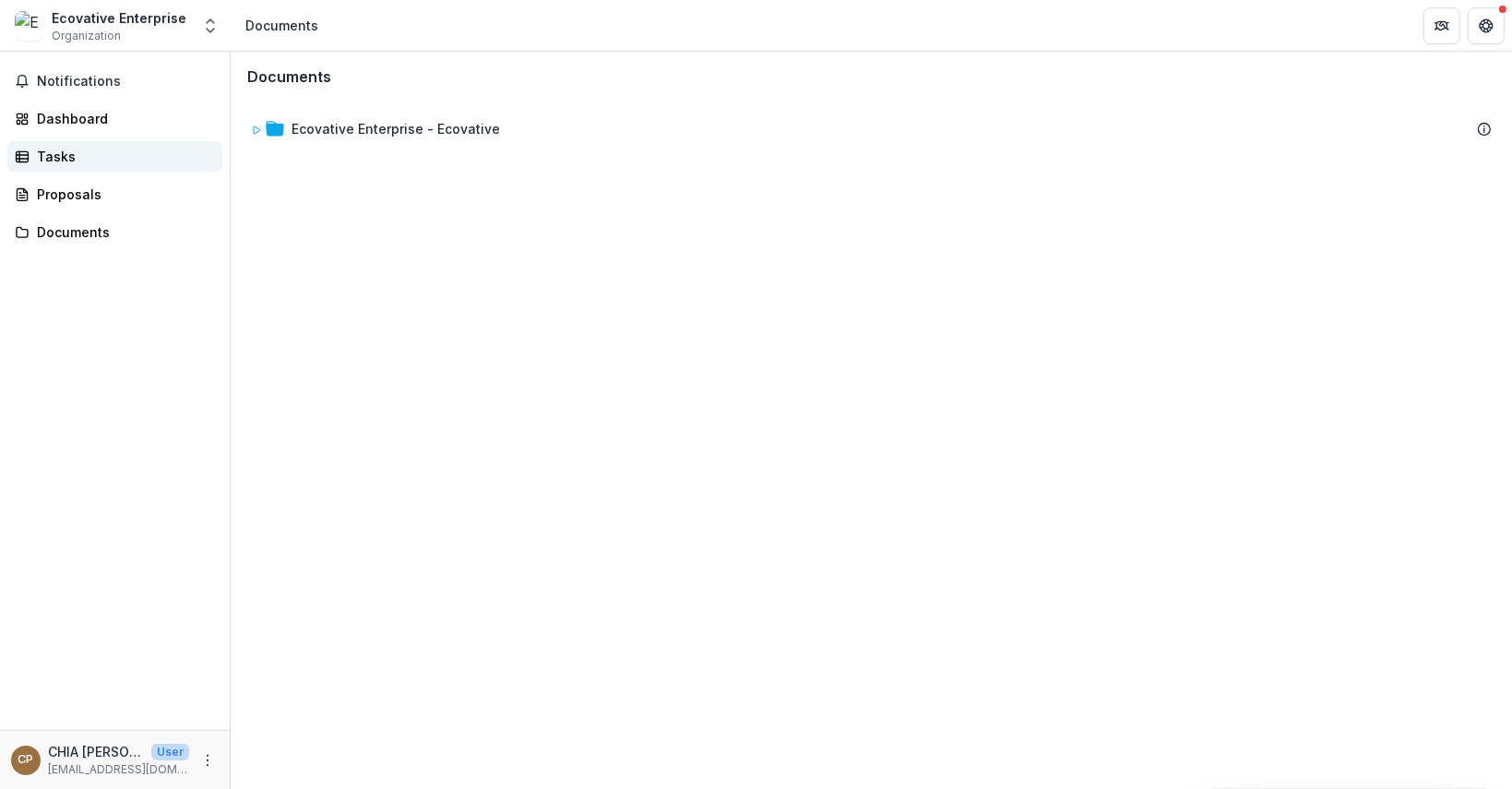
click at [106, 148] on div "Tasks" at bounding box center [122, 156] width 170 height 19
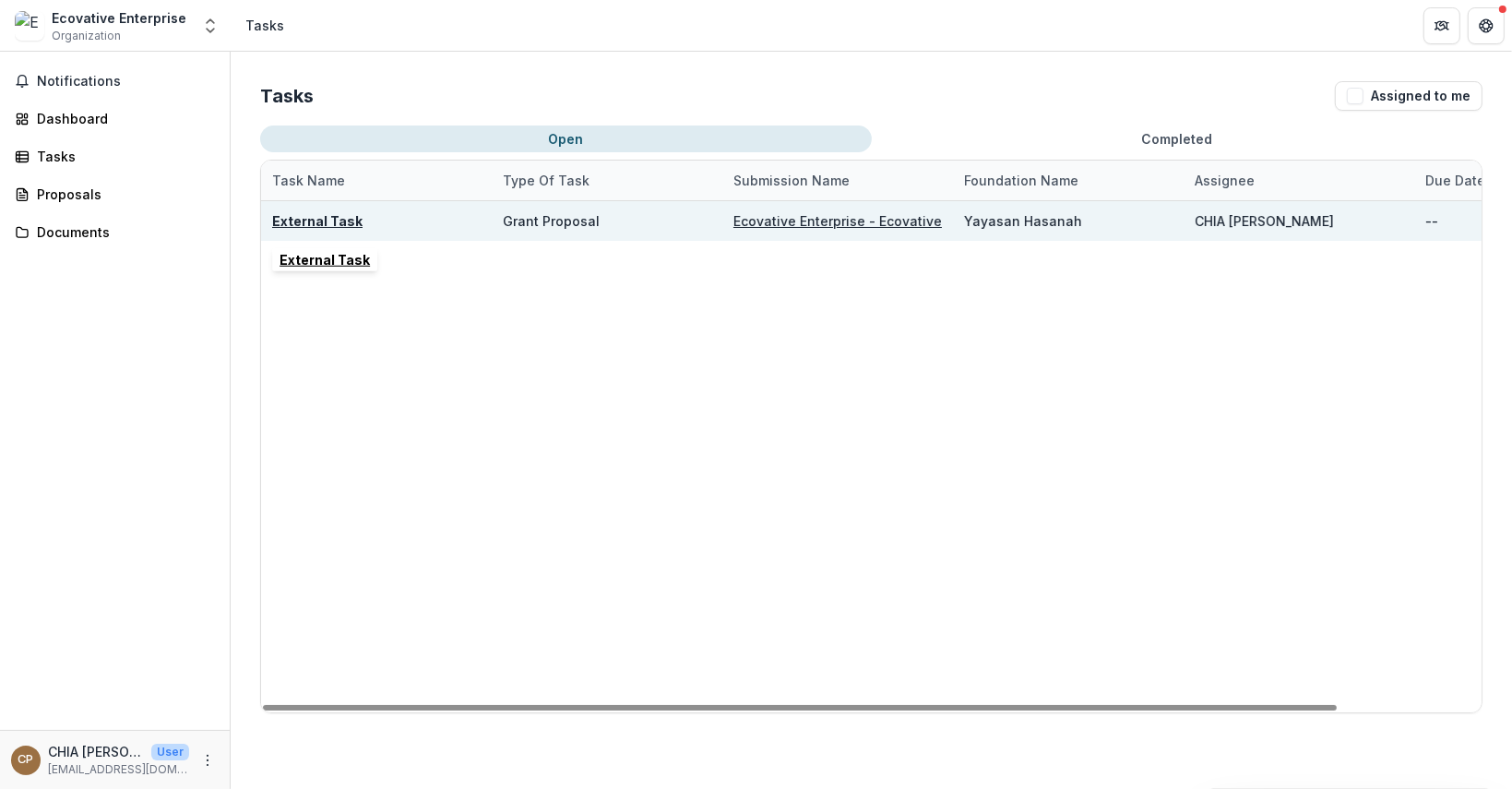
click at [300, 213] on u "External Task" at bounding box center [317, 221] width 90 height 15
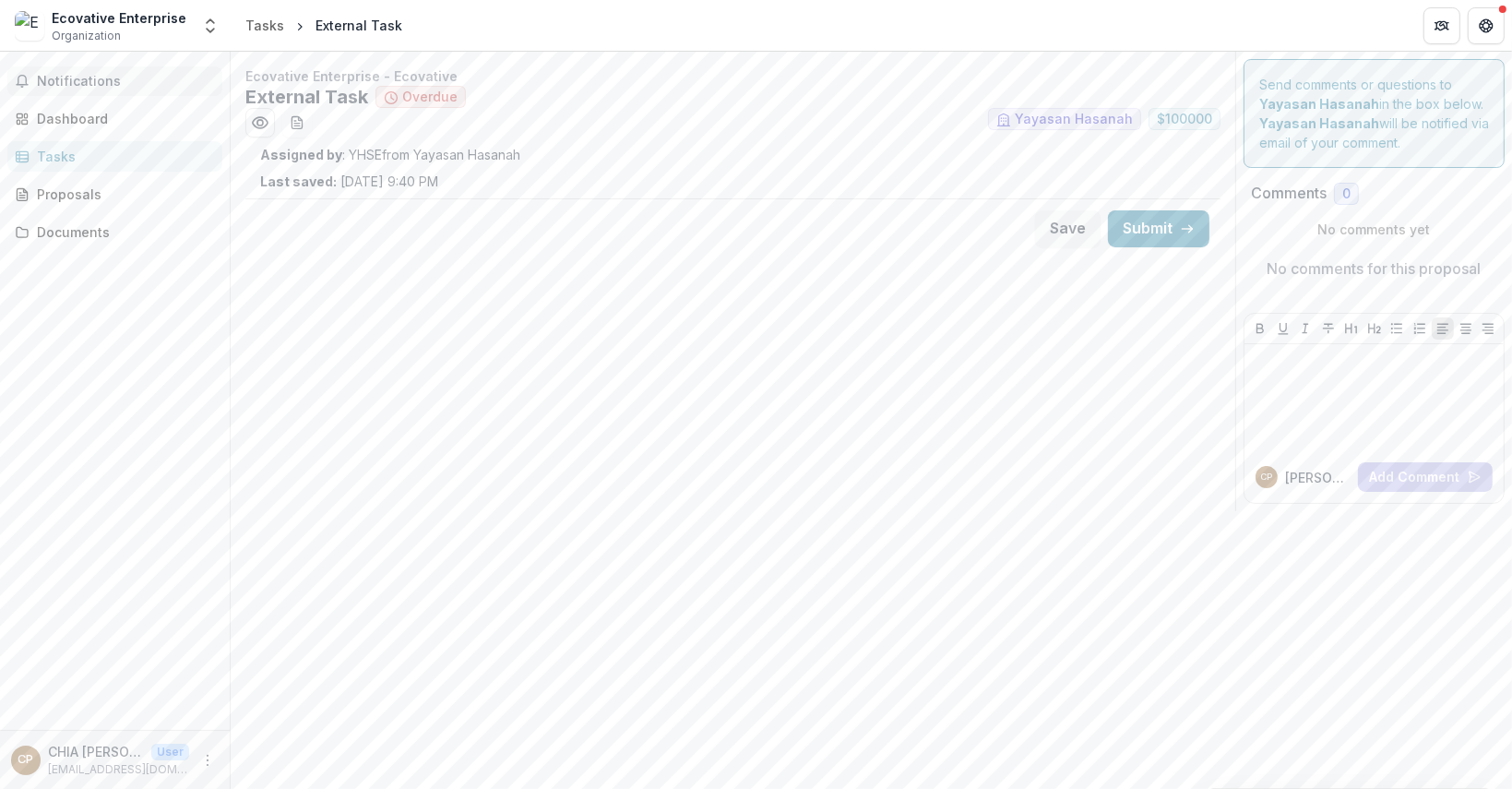
click at [73, 84] on span "Notifications" at bounding box center [126, 82] width 178 height 15
click at [115, 118] on div "Dashboard" at bounding box center [122, 118] width 170 height 19
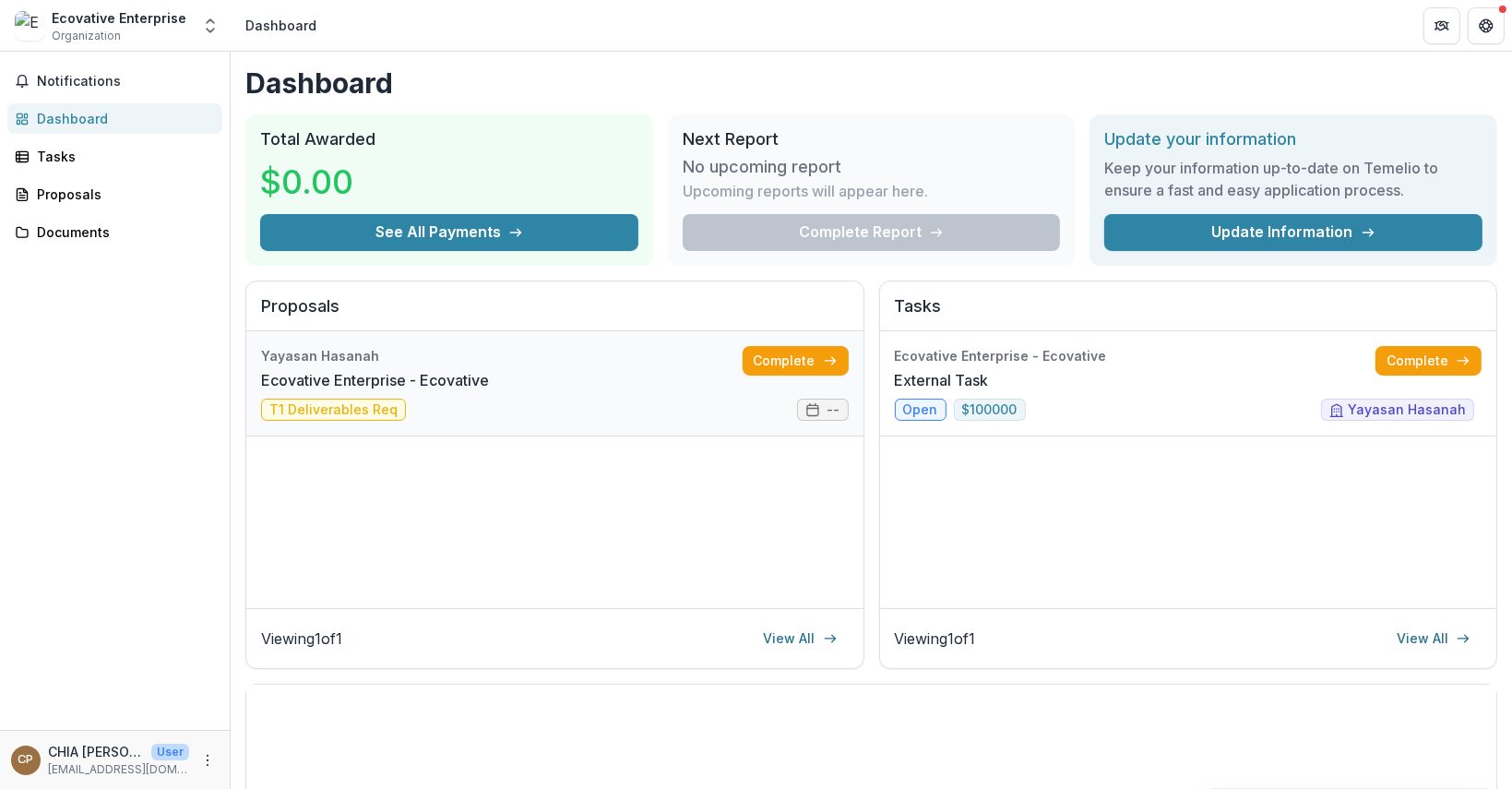
click at [336, 391] on link "Ecovative Enterprise - Ecovative" at bounding box center [374, 380] width 228 height 22
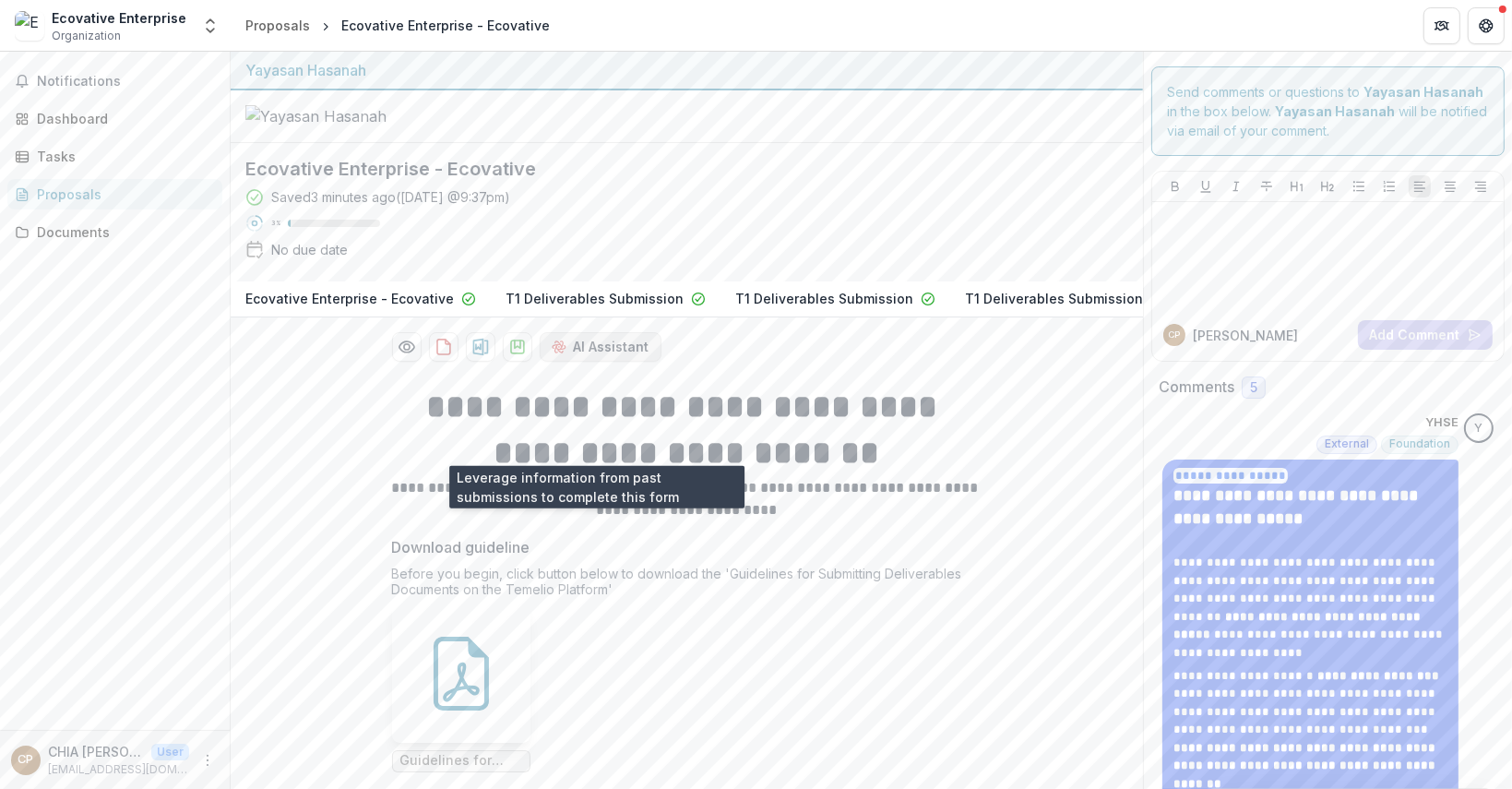
click at [583, 362] on button "AI Assistant" at bounding box center [601, 346] width 122 height 30
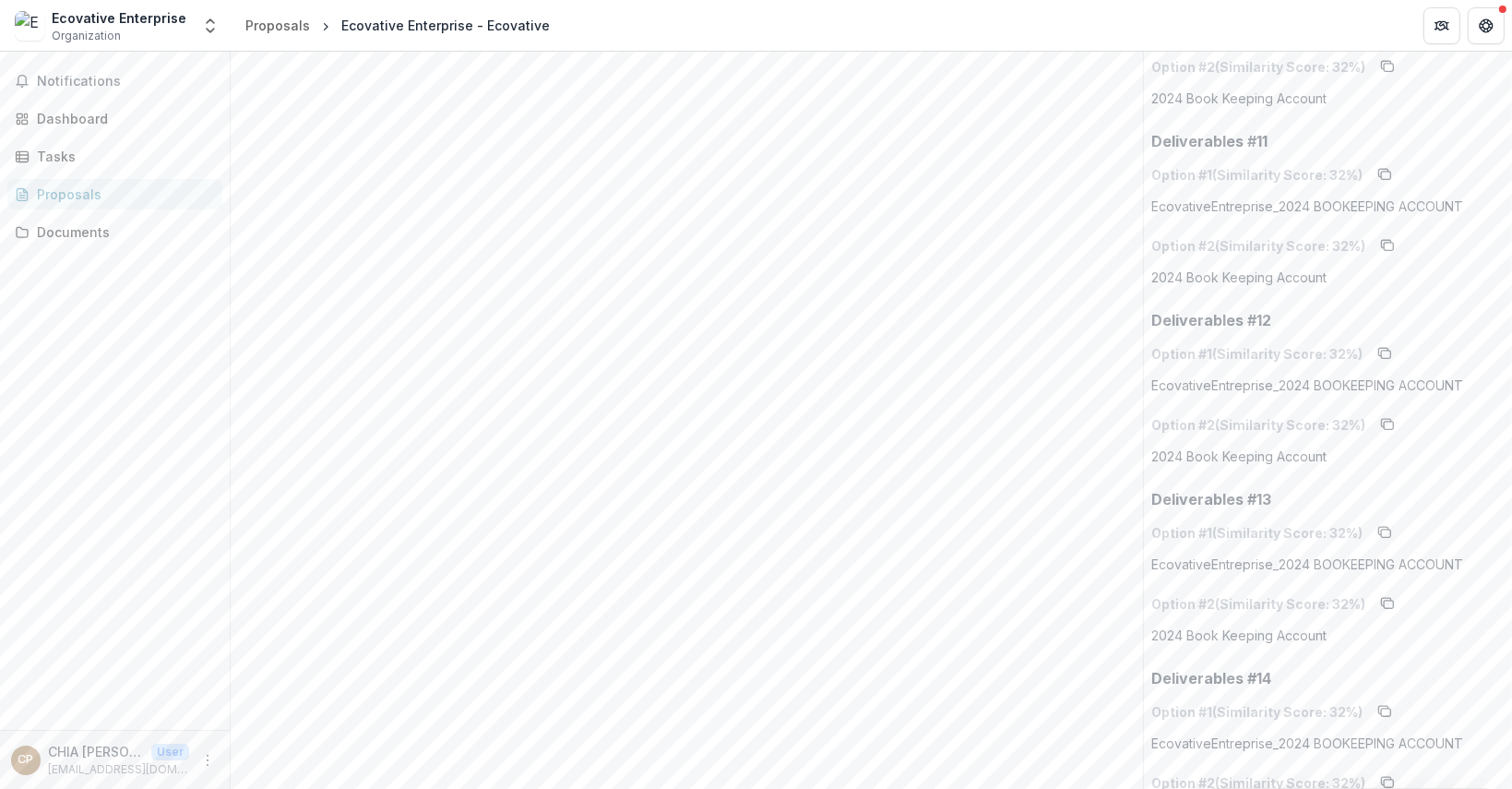
scroll to position [1882, 0]
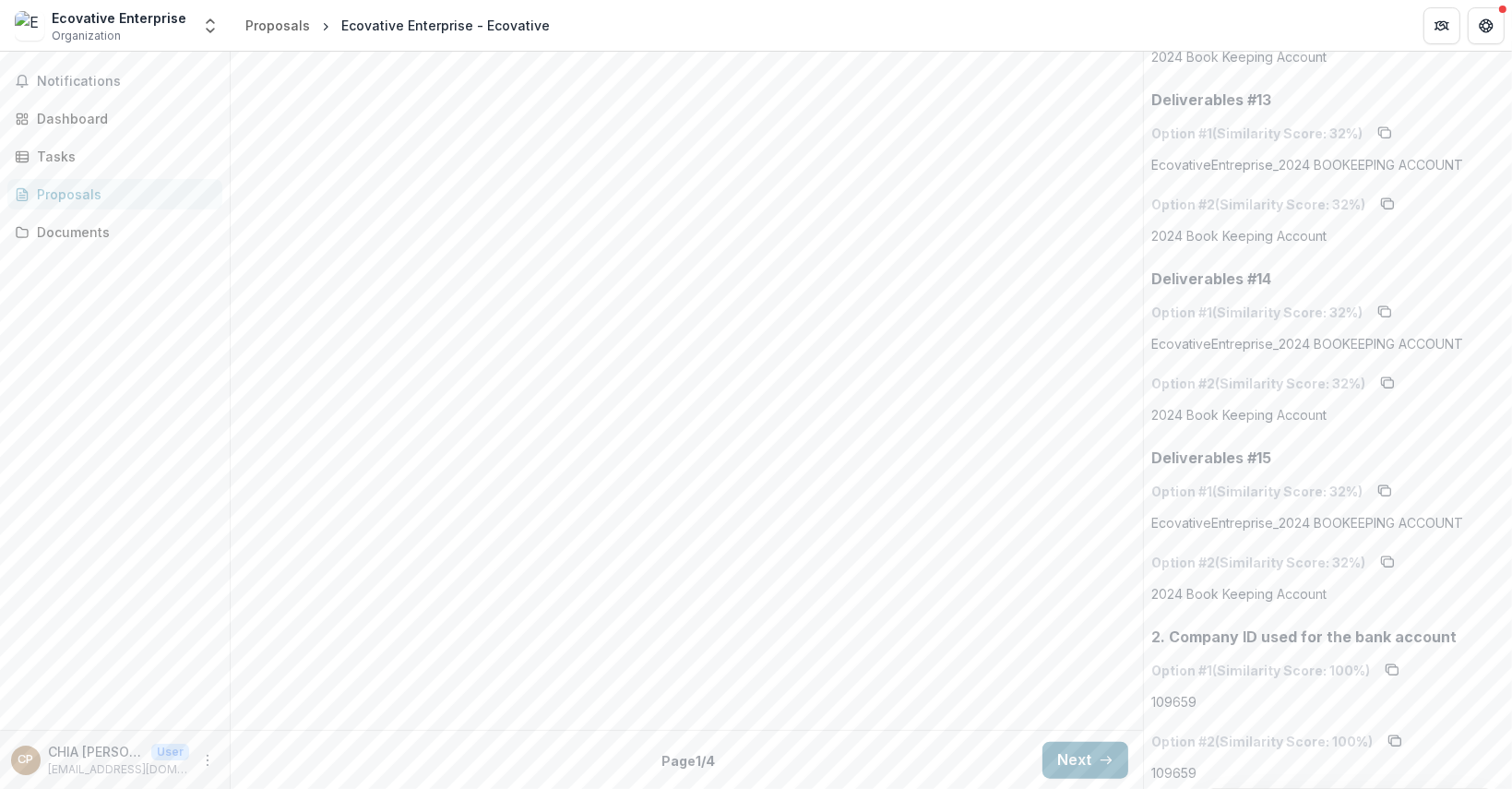
click at [1087, 760] on button "Next" at bounding box center [1085, 759] width 86 height 37
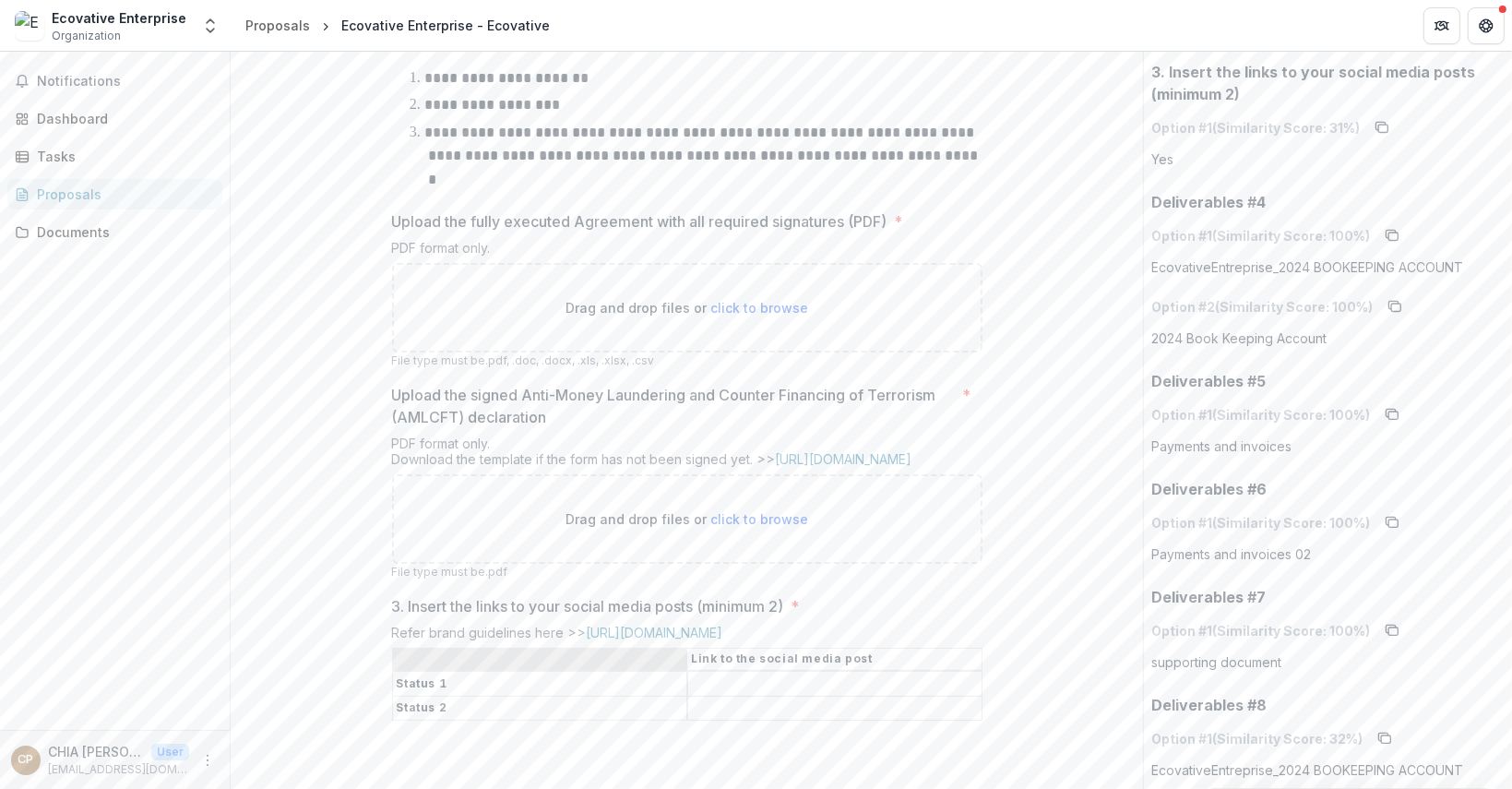
scroll to position [405, 0]
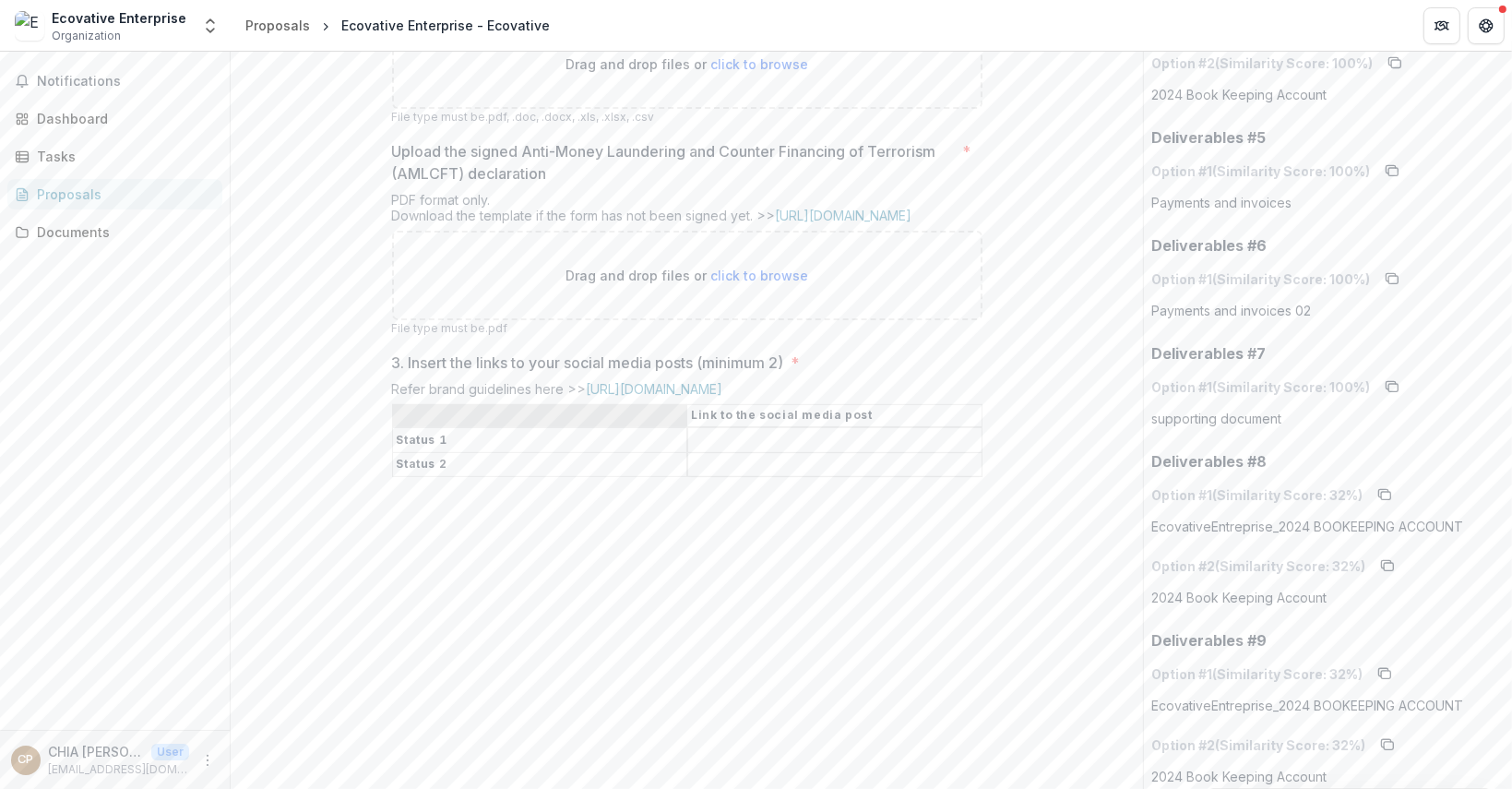
scroll to position [645, 0]
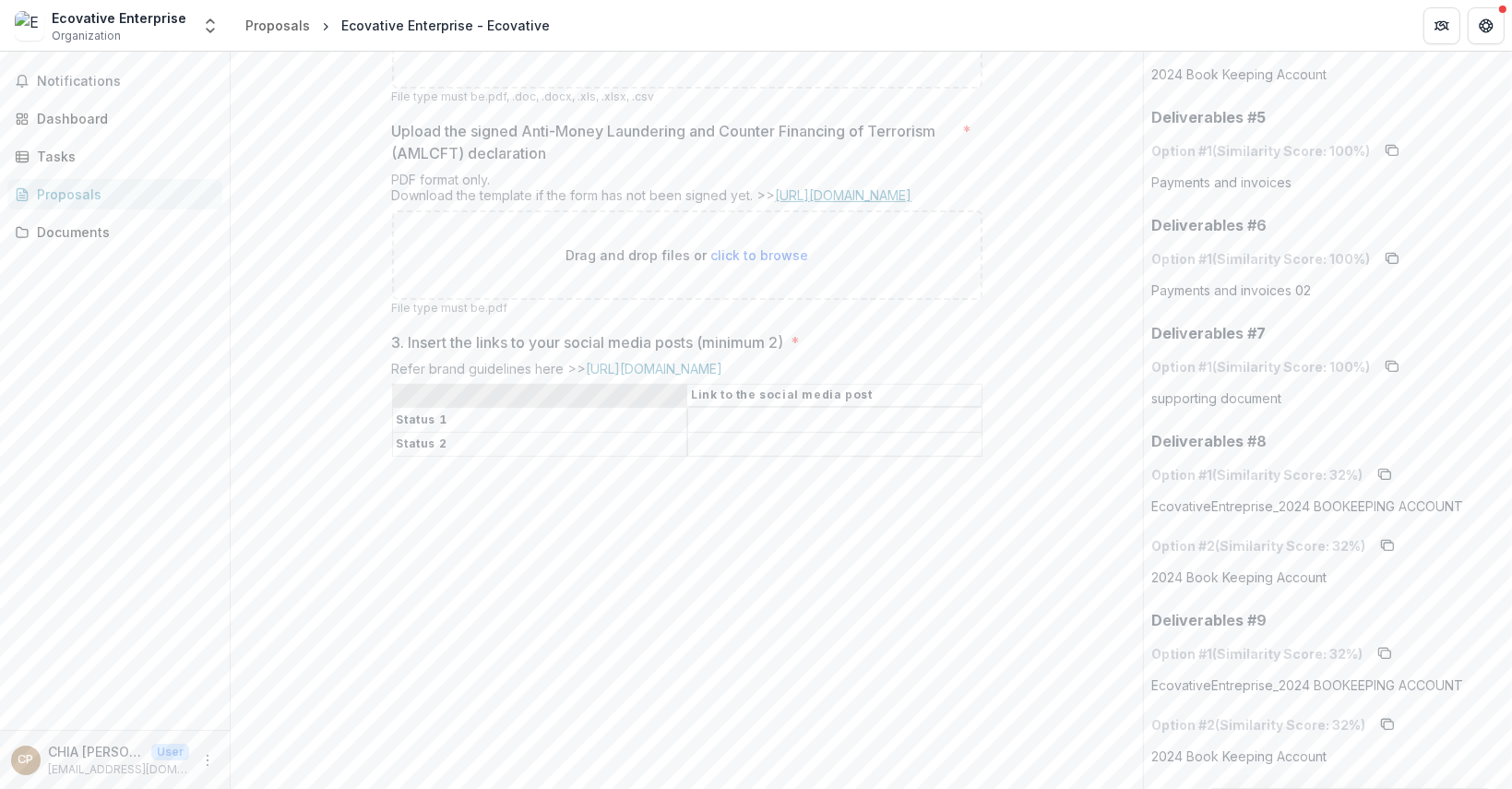
click at [882, 203] on link "[URL][DOMAIN_NAME]" at bounding box center [844, 195] width 136 height 15
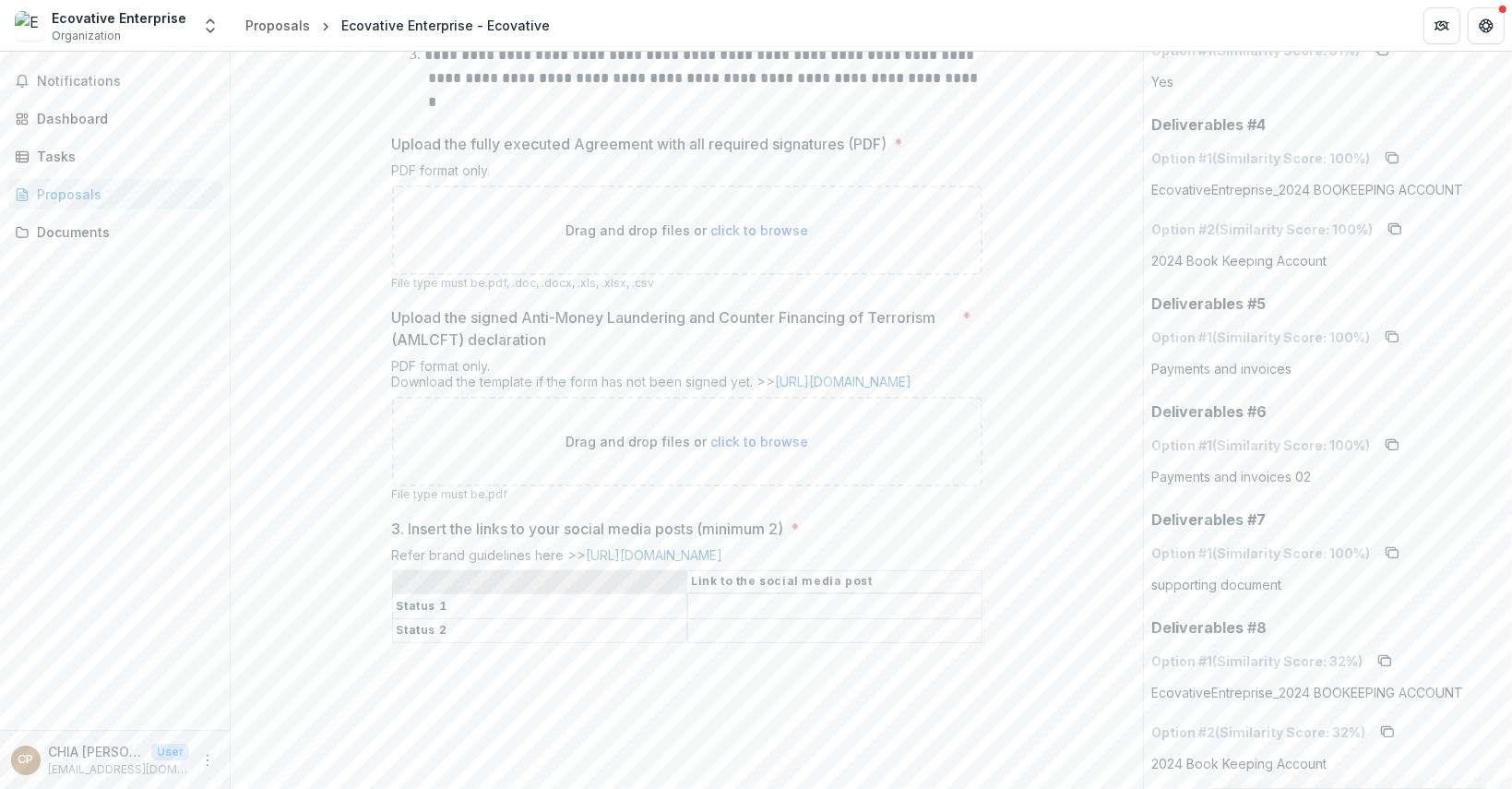
scroll to position [0, 0]
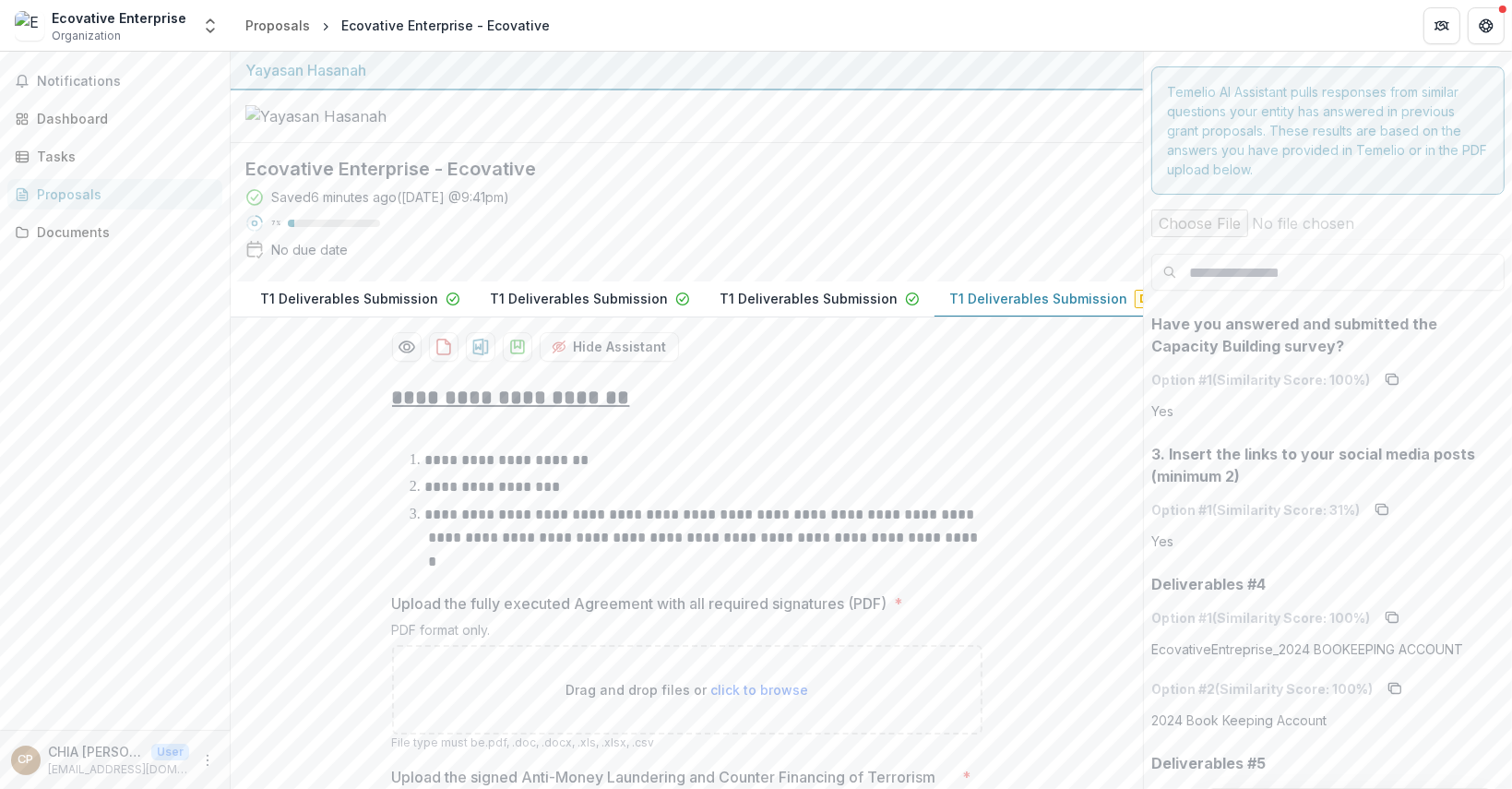
click at [835, 308] on p "T1 Deliverables Submission" at bounding box center [808, 298] width 178 height 19
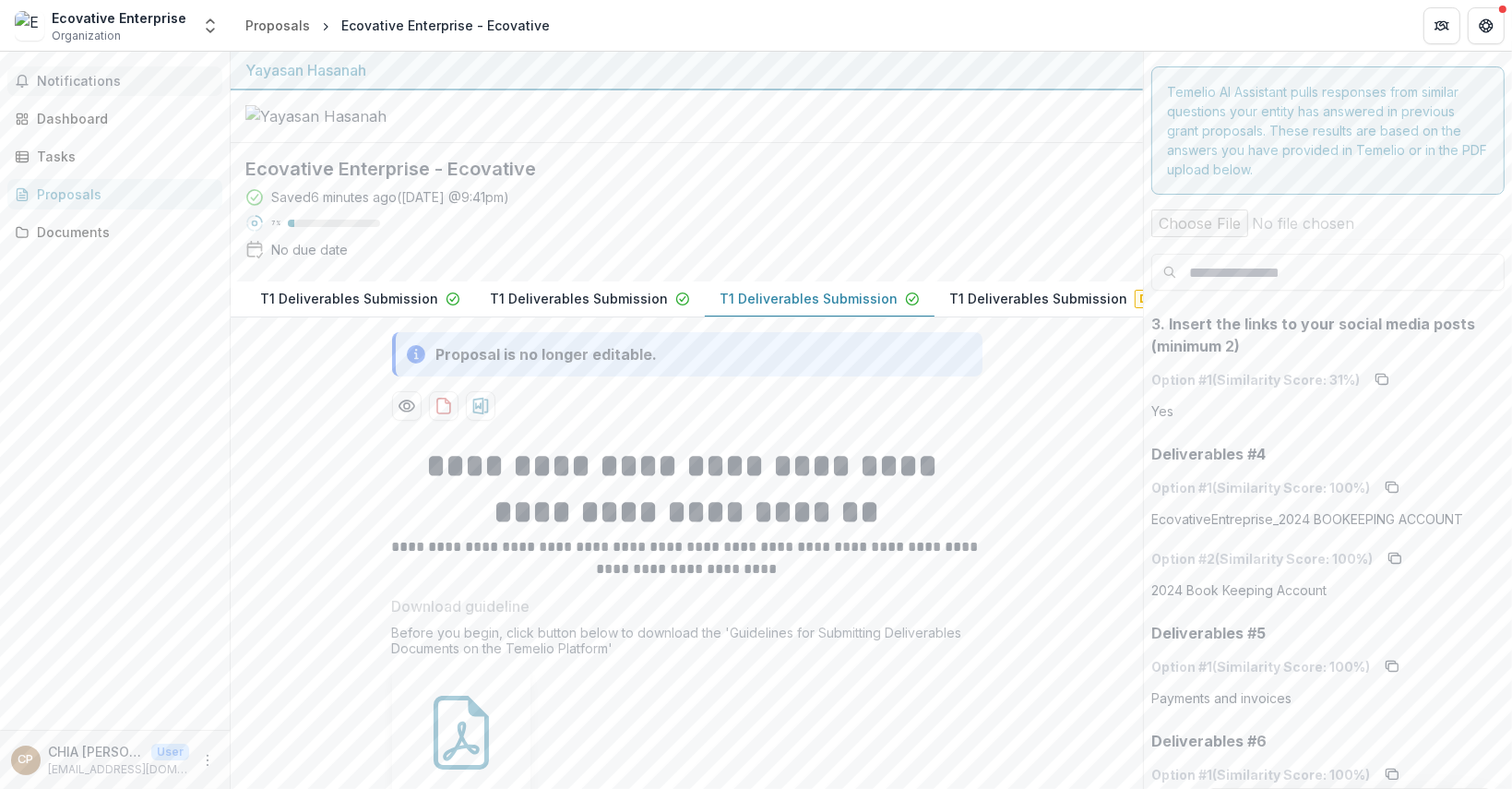
click at [110, 90] on button "Notifications" at bounding box center [115, 81] width 215 height 30
click at [92, 224] on div "Documents" at bounding box center [122, 232] width 170 height 19
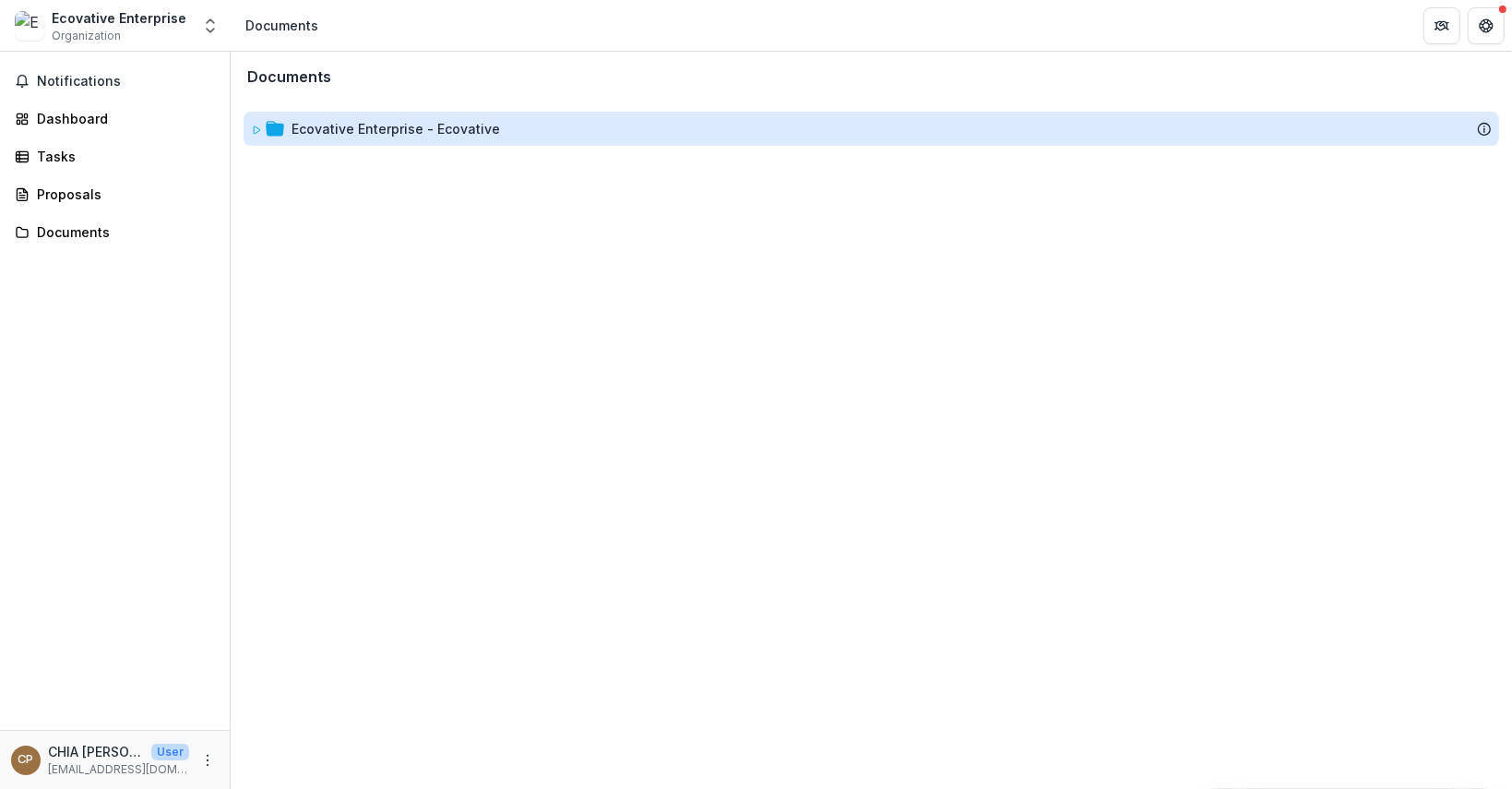
click at [443, 133] on div "Ecovative Enterprise - Ecovative" at bounding box center [395, 128] width 209 height 19
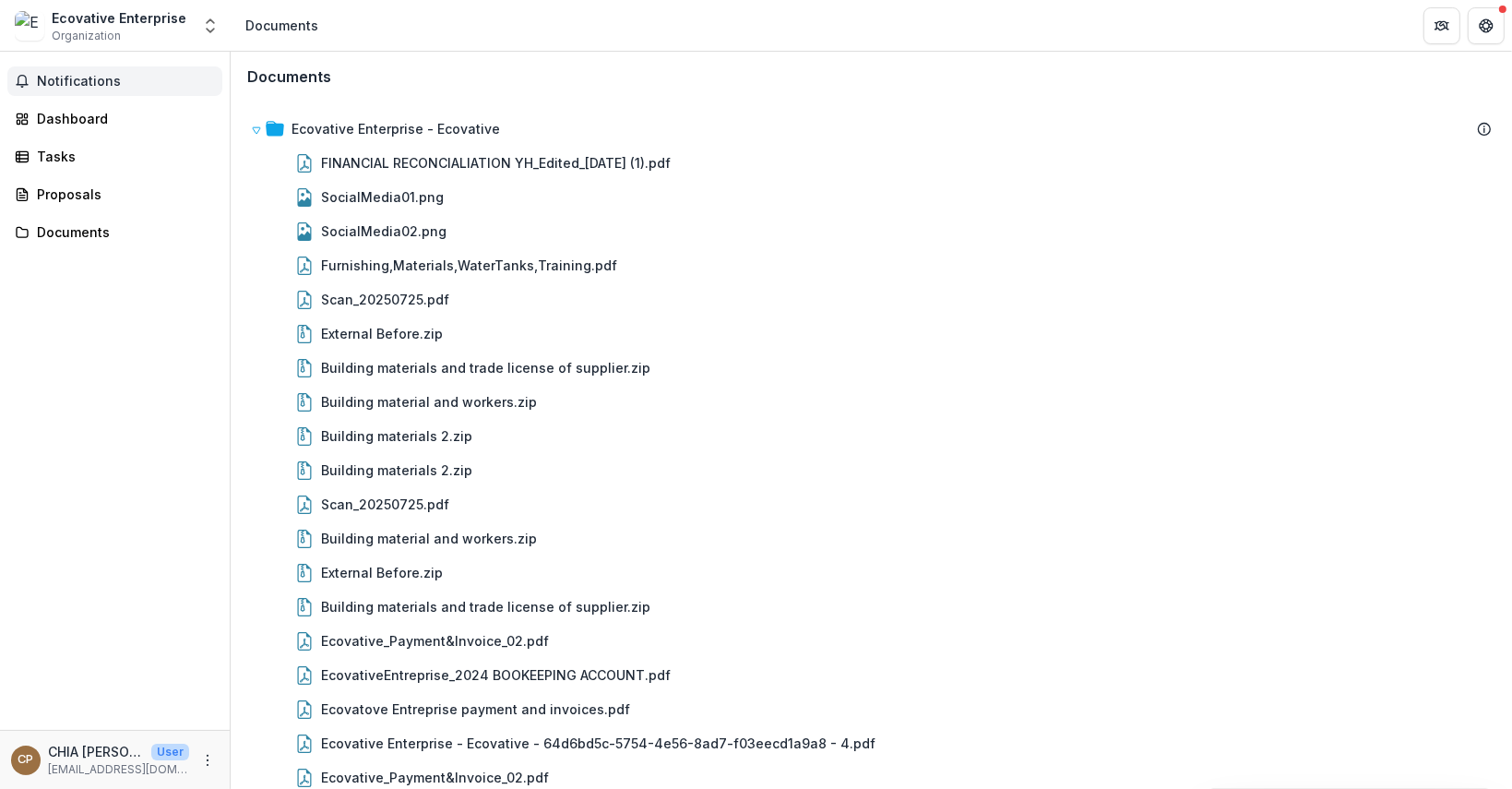
click at [124, 90] on button "Notifications" at bounding box center [115, 81] width 215 height 30
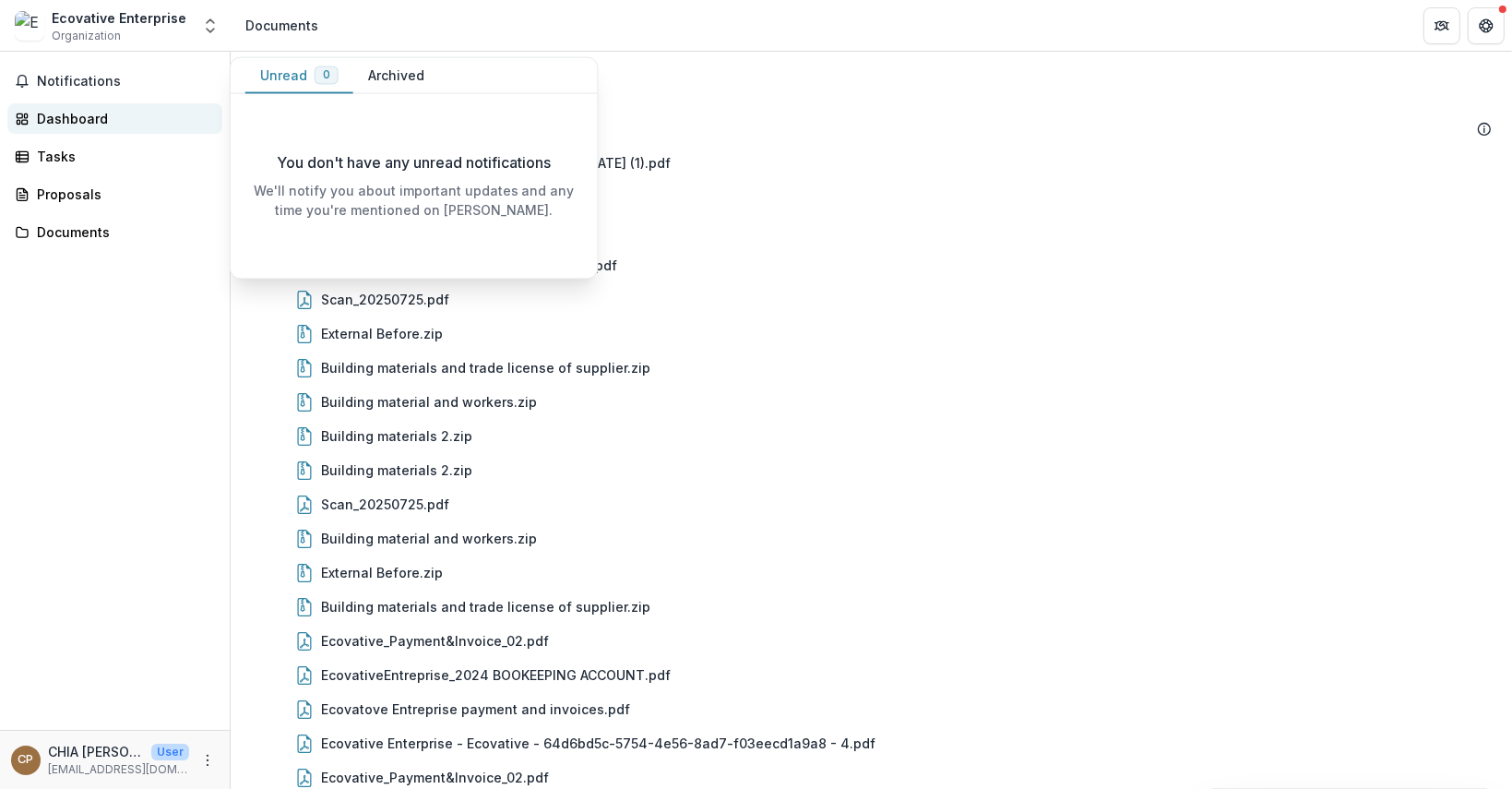
click at [109, 125] on div "Dashboard" at bounding box center [122, 118] width 170 height 19
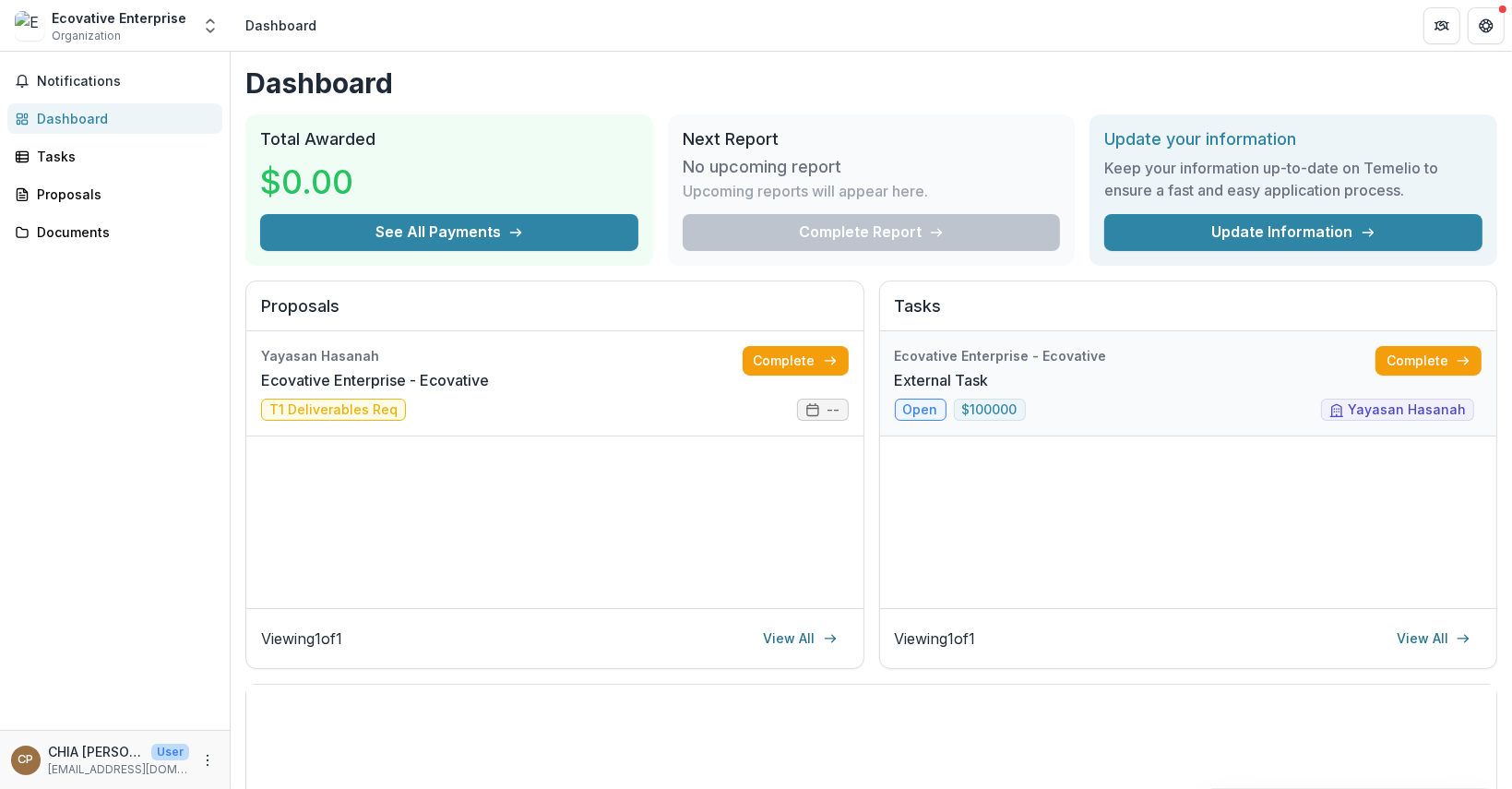
click at [989, 388] on link "External Task" at bounding box center [942, 380] width 94 height 22
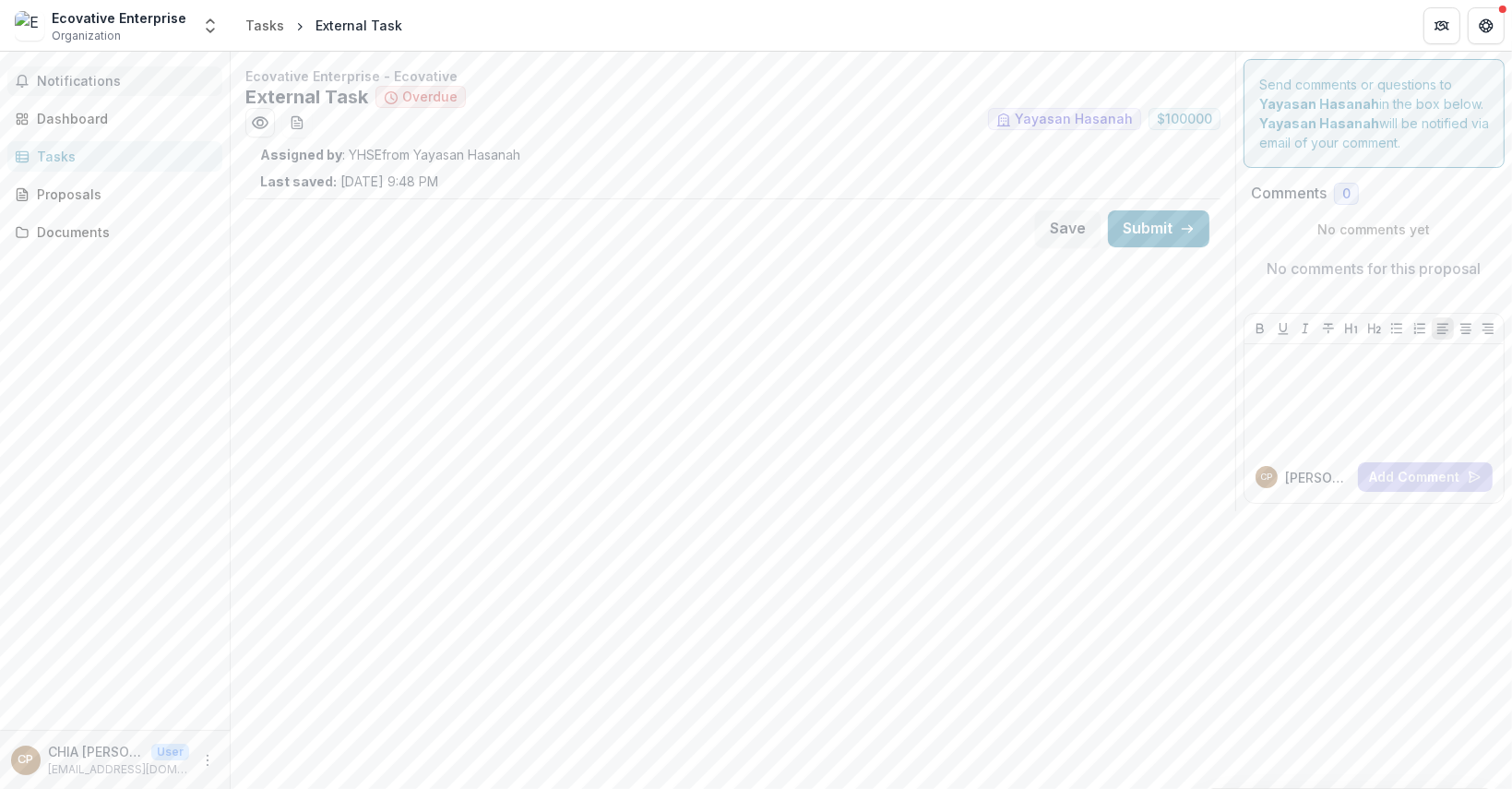
click at [136, 69] on button "Notifications" at bounding box center [115, 81] width 215 height 30
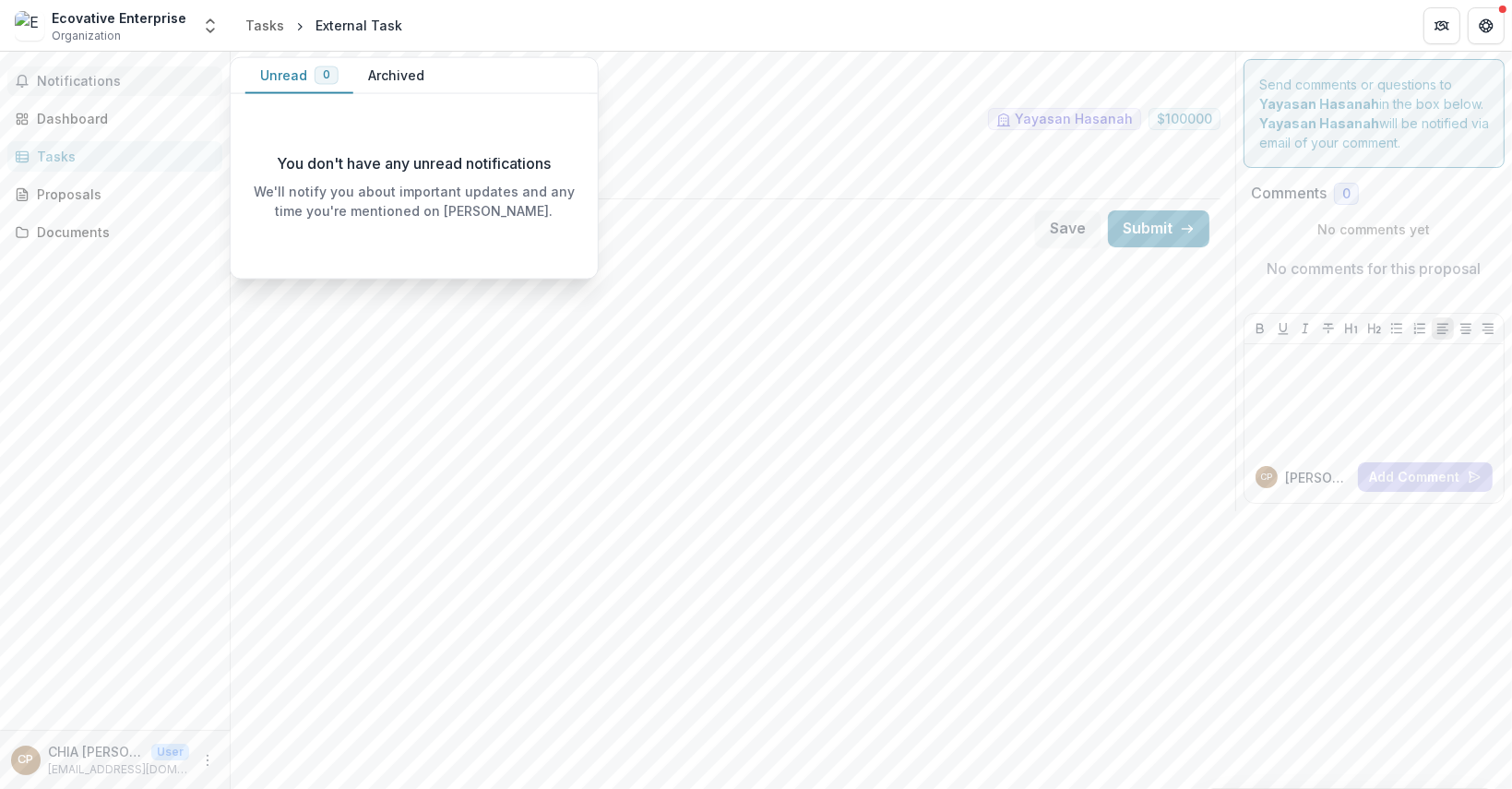
click at [369, 74] on button "Archived" at bounding box center [396, 76] width 86 height 36
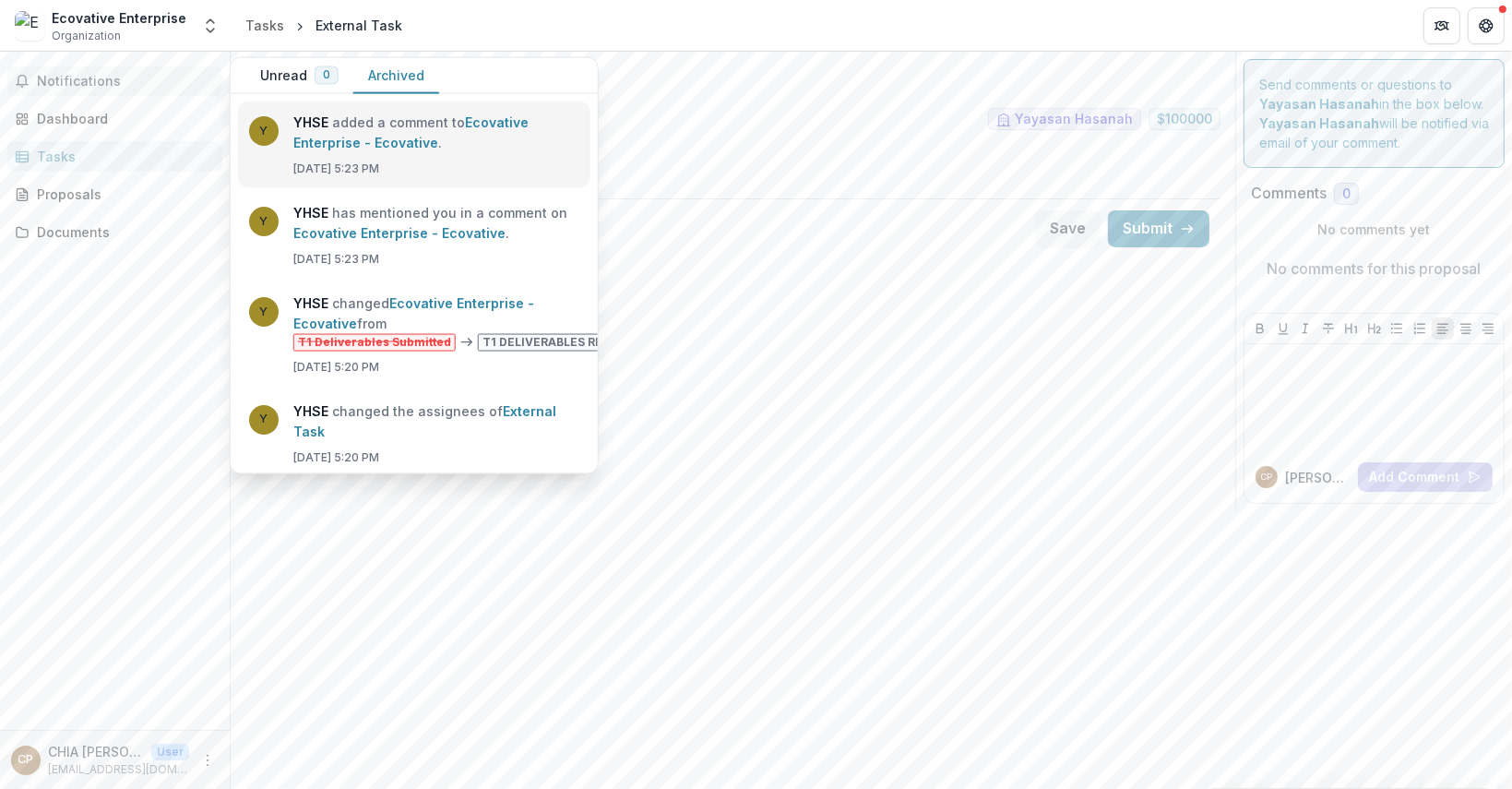
click at [362, 133] on link "Ecovative Enterprise - Ecovative" at bounding box center [410, 132] width 235 height 36
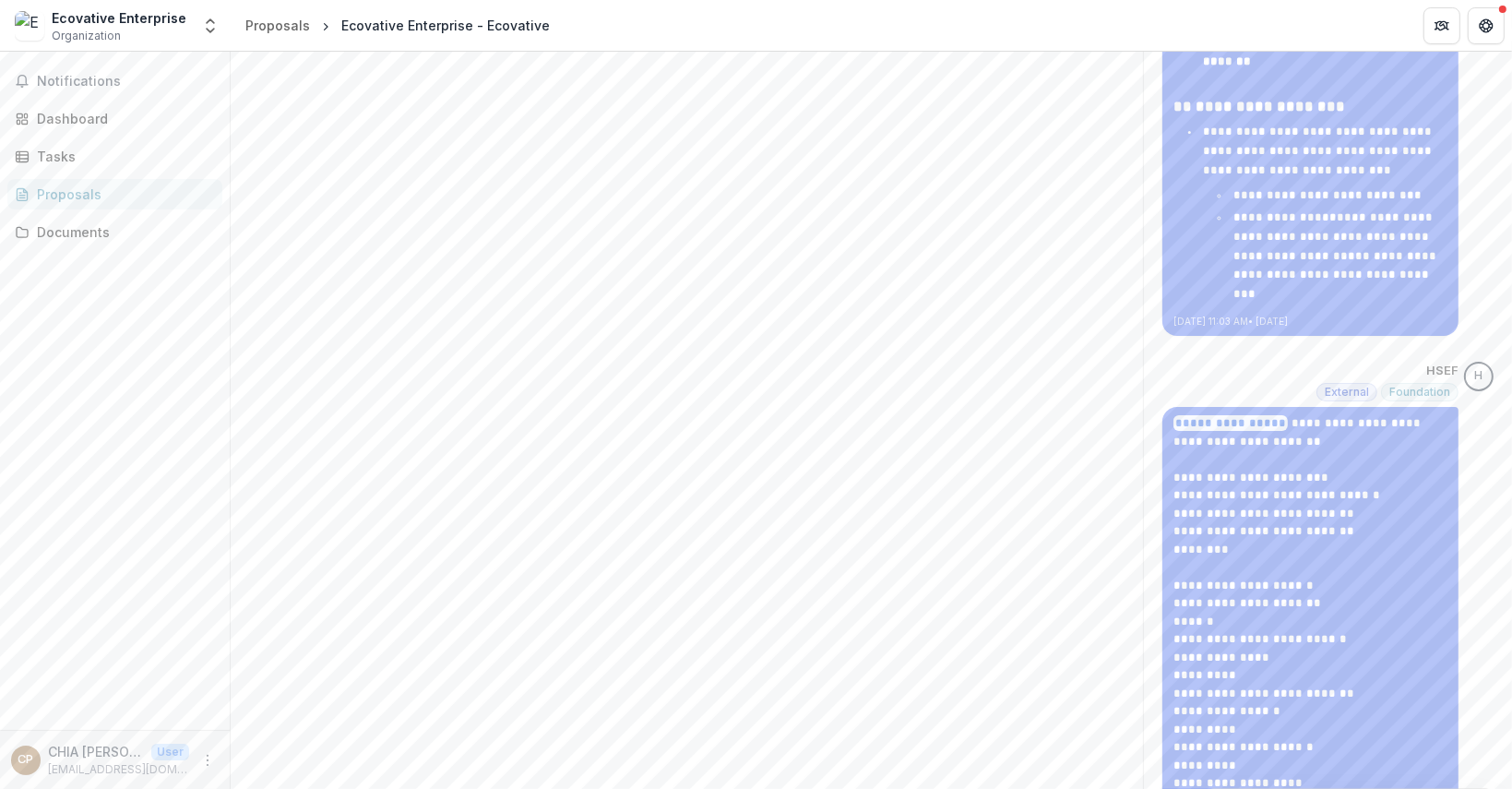
scroll to position [6988, 0]
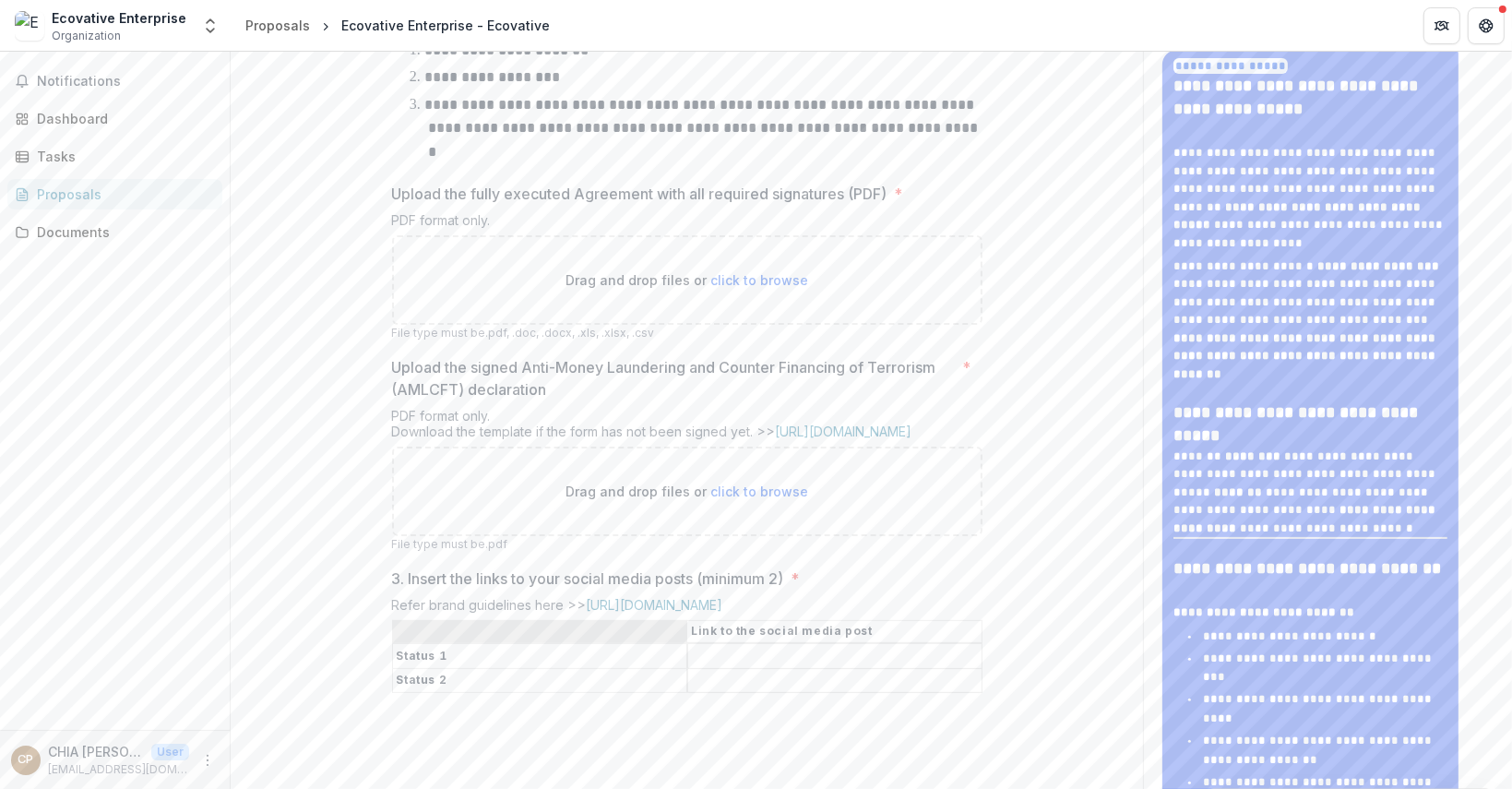
scroll to position [0, 0]
